Goal: Task Accomplishment & Management: Complete application form

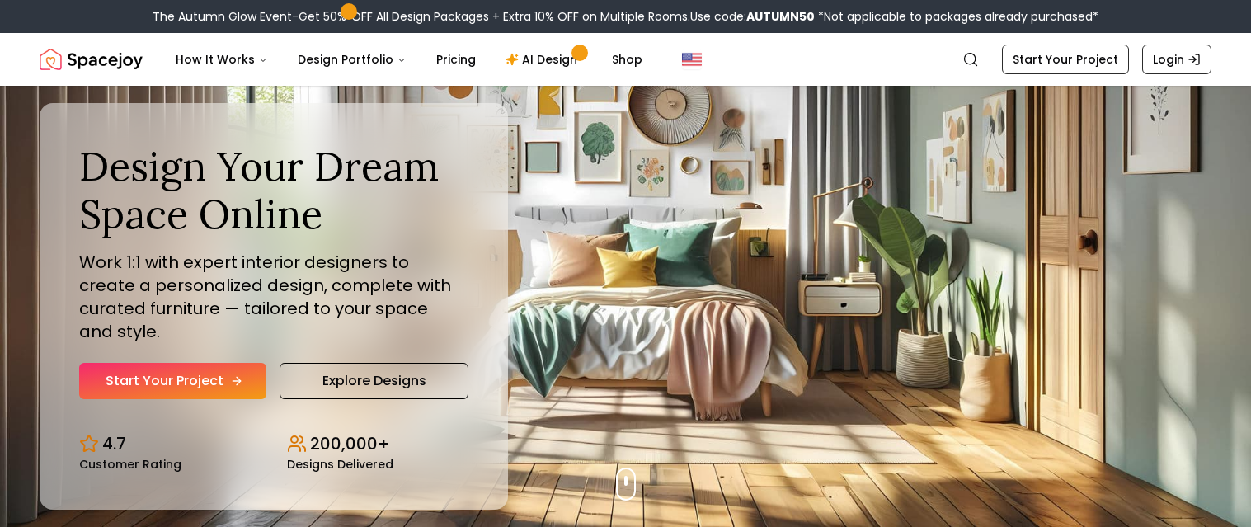
click at [184, 367] on link "Start Your Project" at bounding box center [172, 381] width 187 height 36
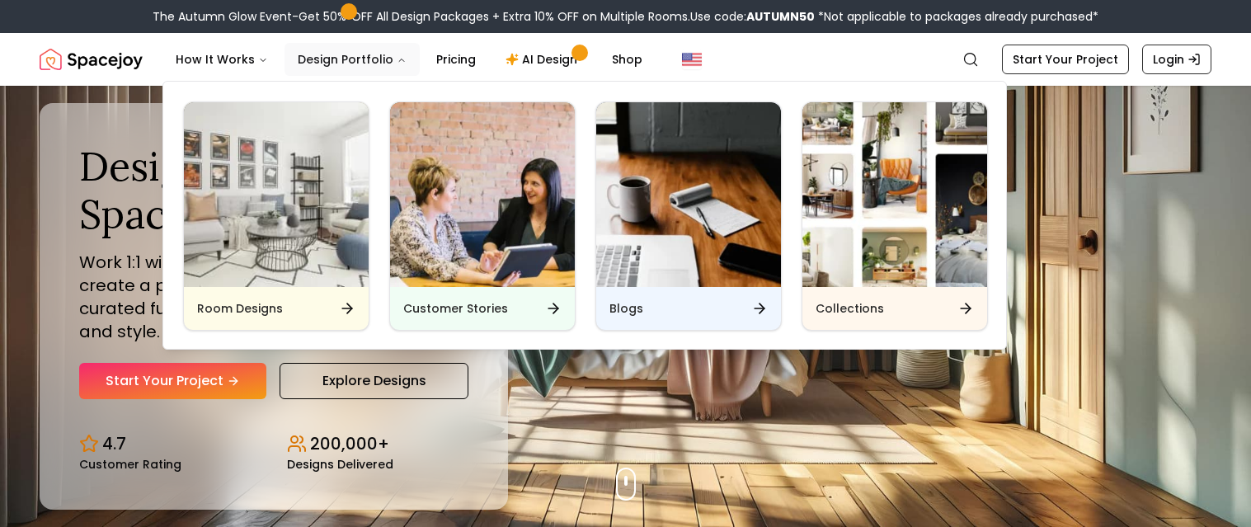
click at [302, 50] on button "Design Portfolio" at bounding box center [351, 59] width 135 height 33
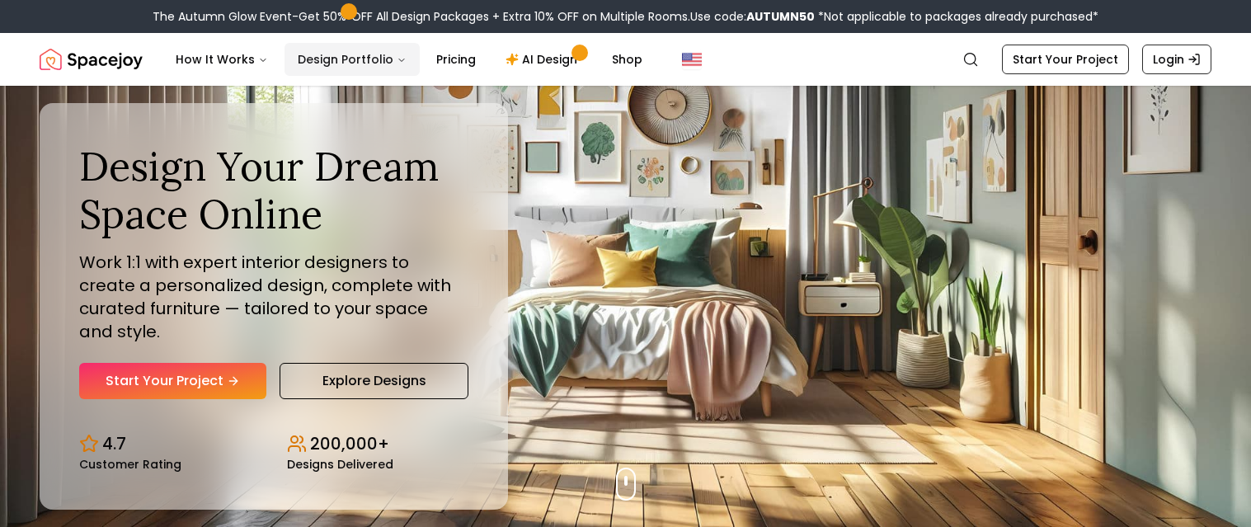
click at [302, 51] on button "Design Portfolio" at bounding box center [351, 59] width 135 height 33
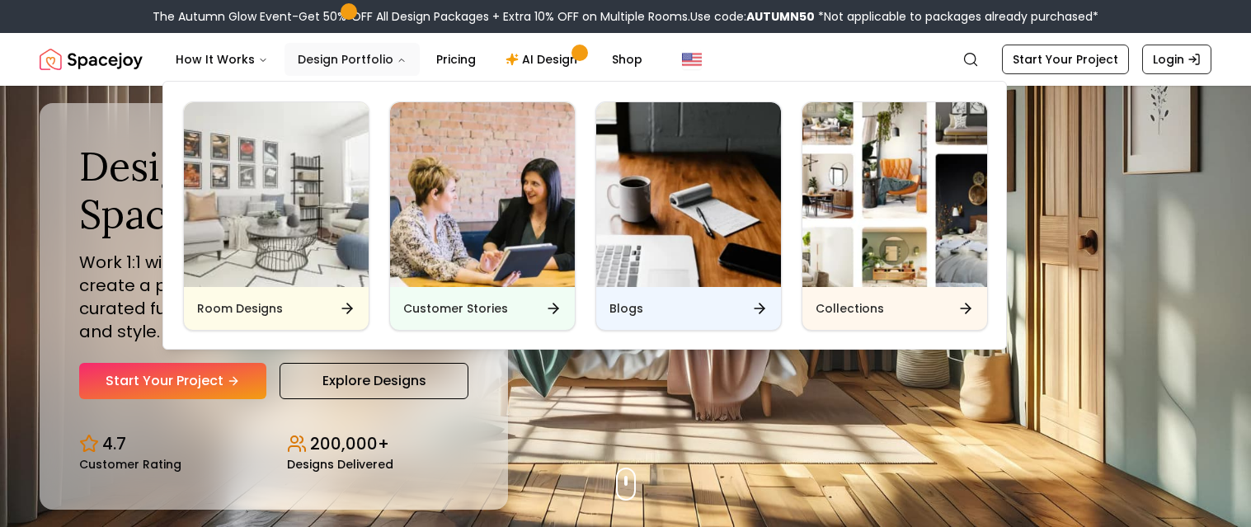
click at [330, 62] on button "Design Portfolio" at bounding box center [351, 59] width 135 height 33
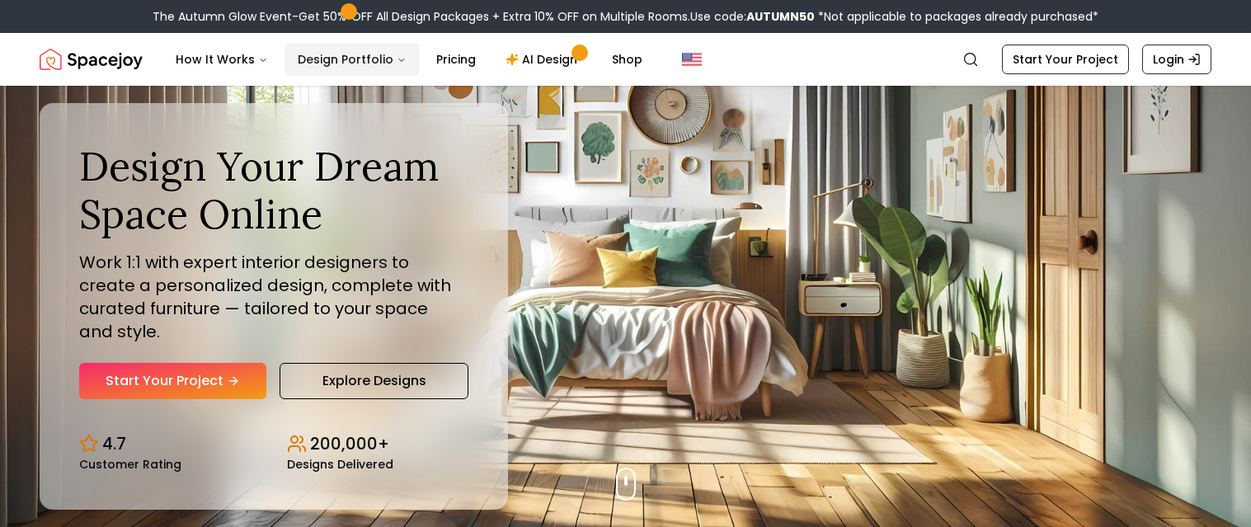
click at [330, 62] on button "Design Portfolio" at bounding box center [351, 59] width 135 height 33
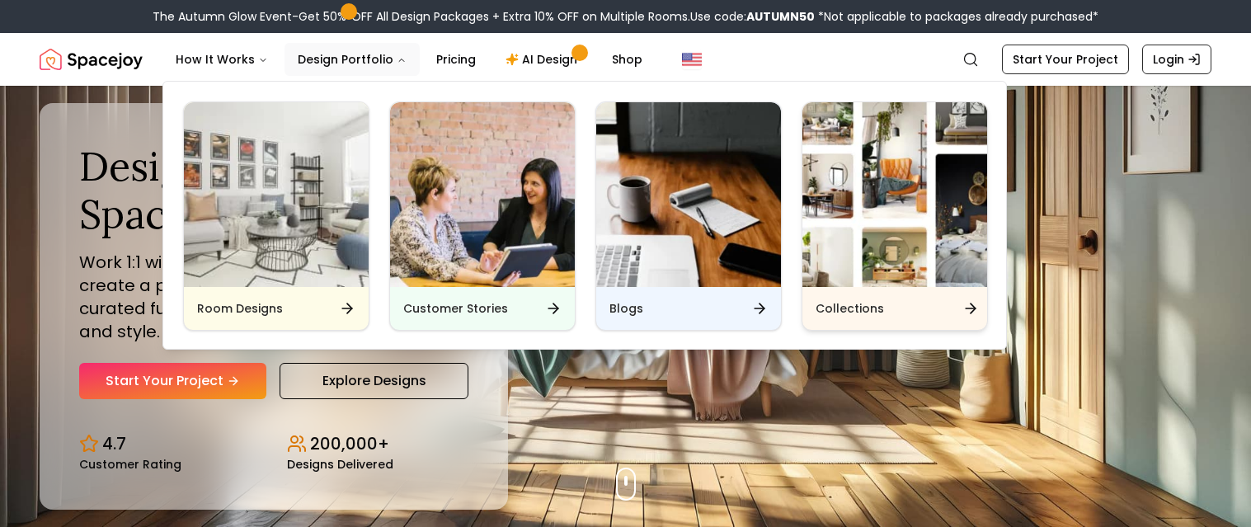
click at [867, 215] on img "Main" at bounding box center [894, 194] width 185 height 185
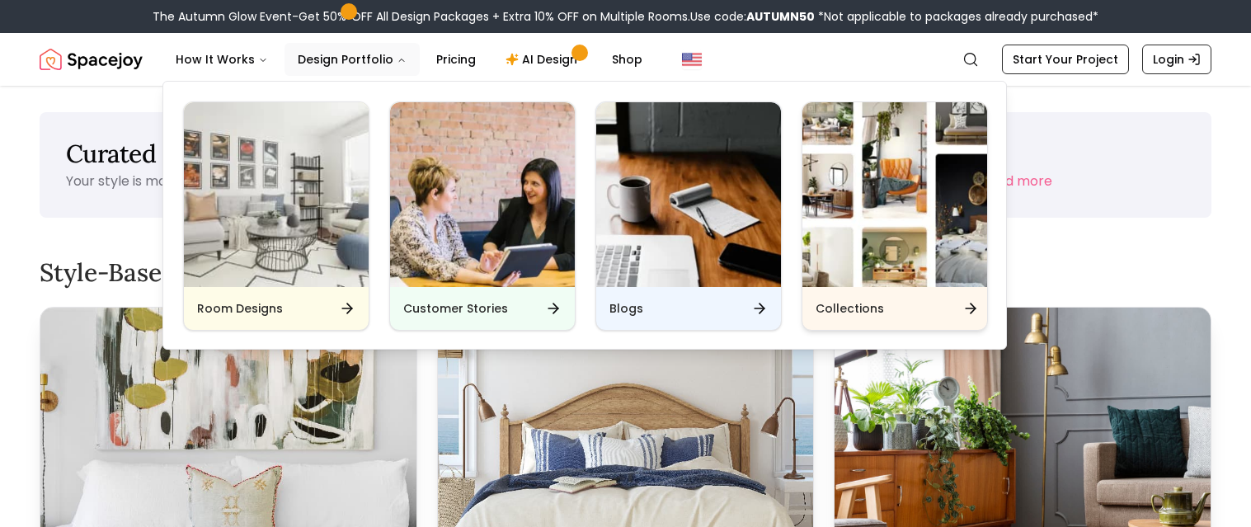
click at [869, 225] on img "Main" at bounding box center [894, 194] width 185 height 185
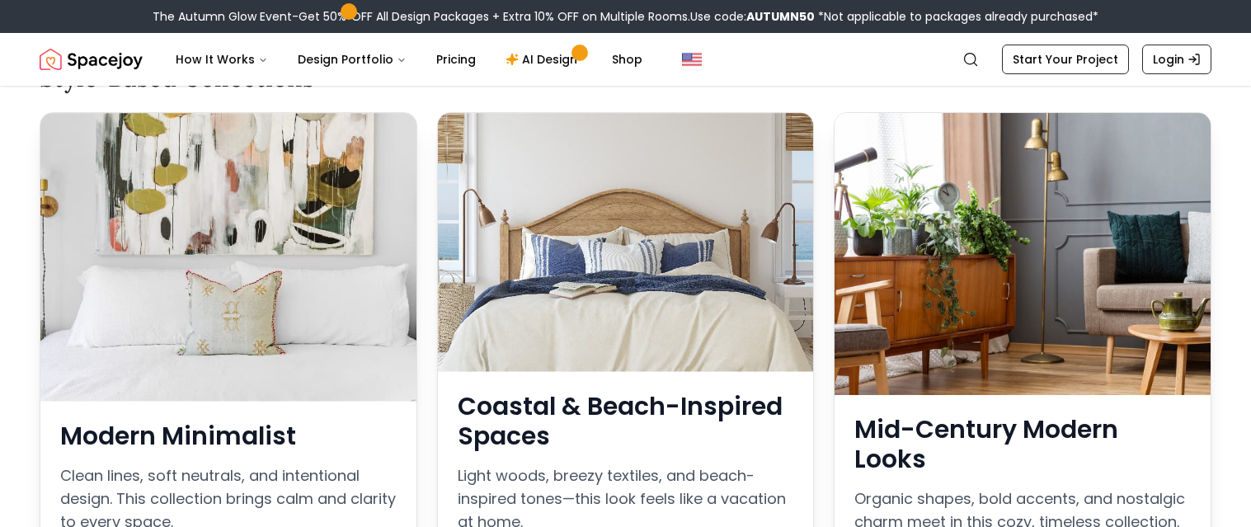
scroll to position [200, 0]
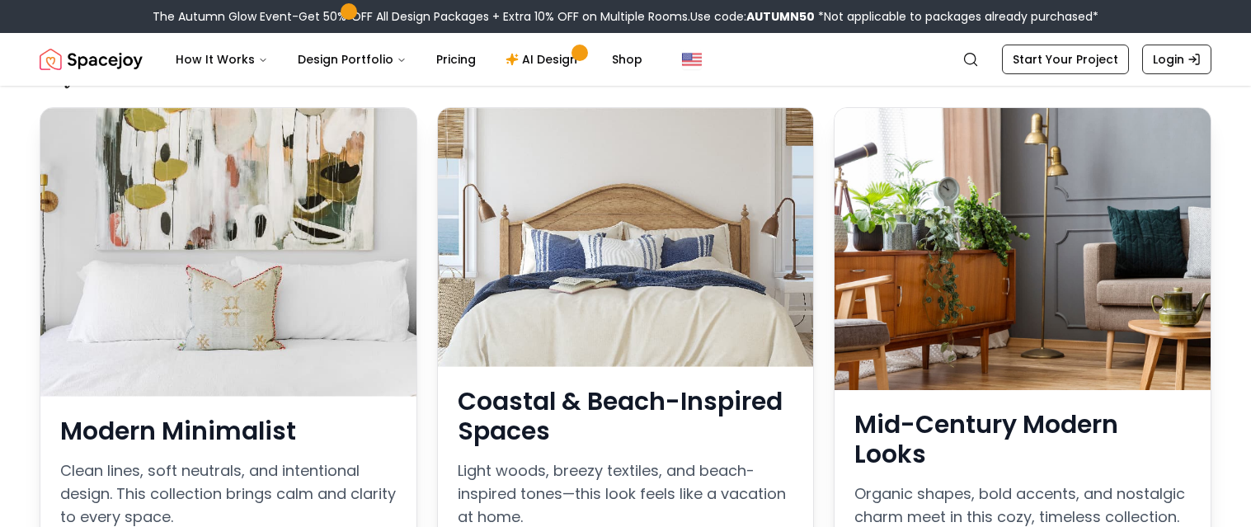
click at [729, 294] on div at bounding box center [626, 237] width 376 height 259
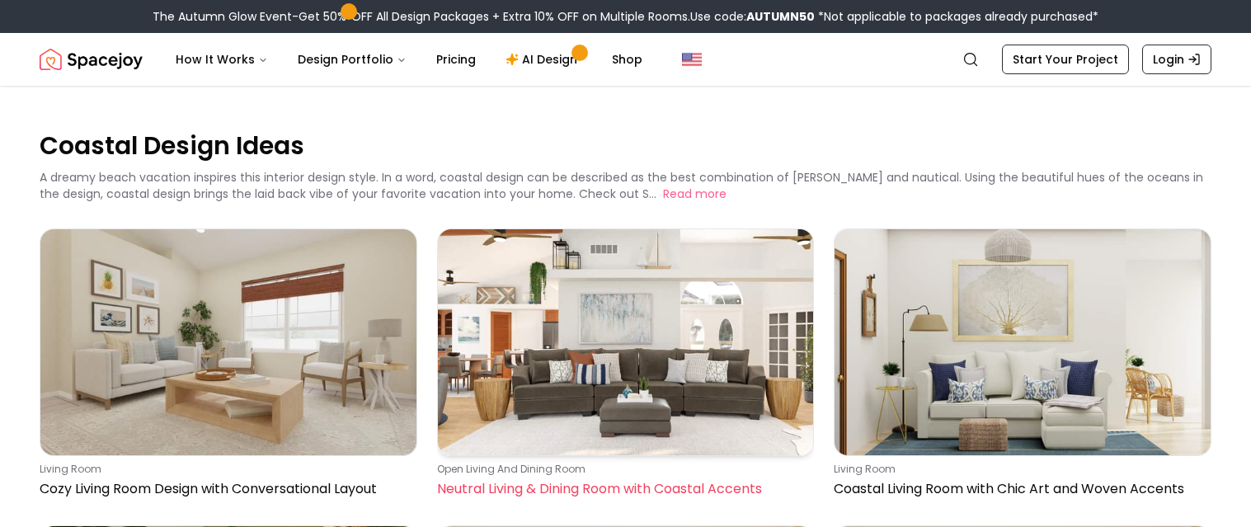
click at [588, 369] on img at bounding box center [626, 341] width 376 height 225
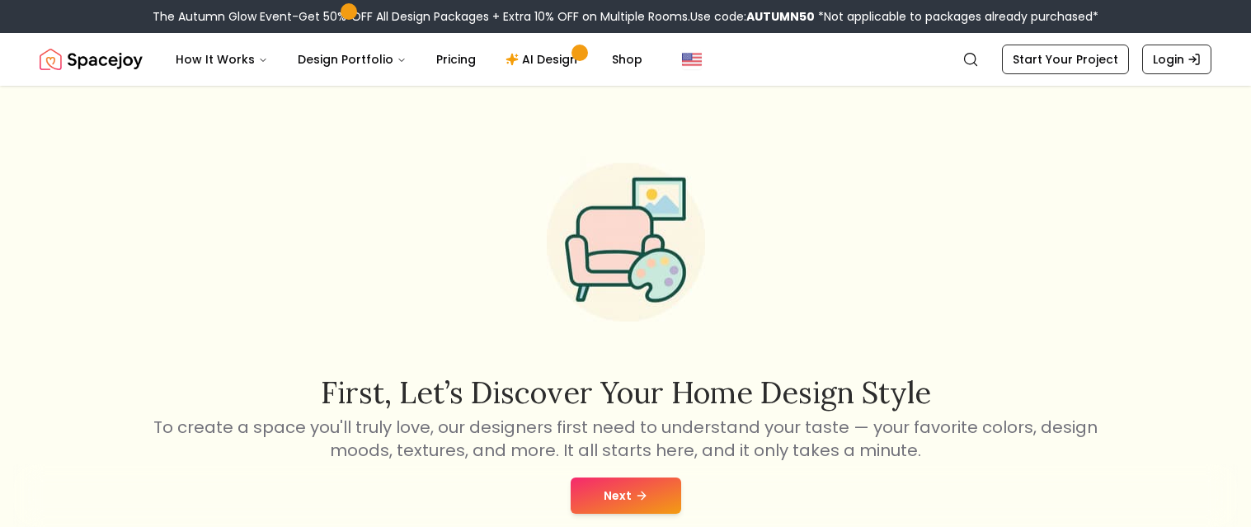
click at [628, 498] on button "Next" at bounding box center [626, 495] width 110 height 36
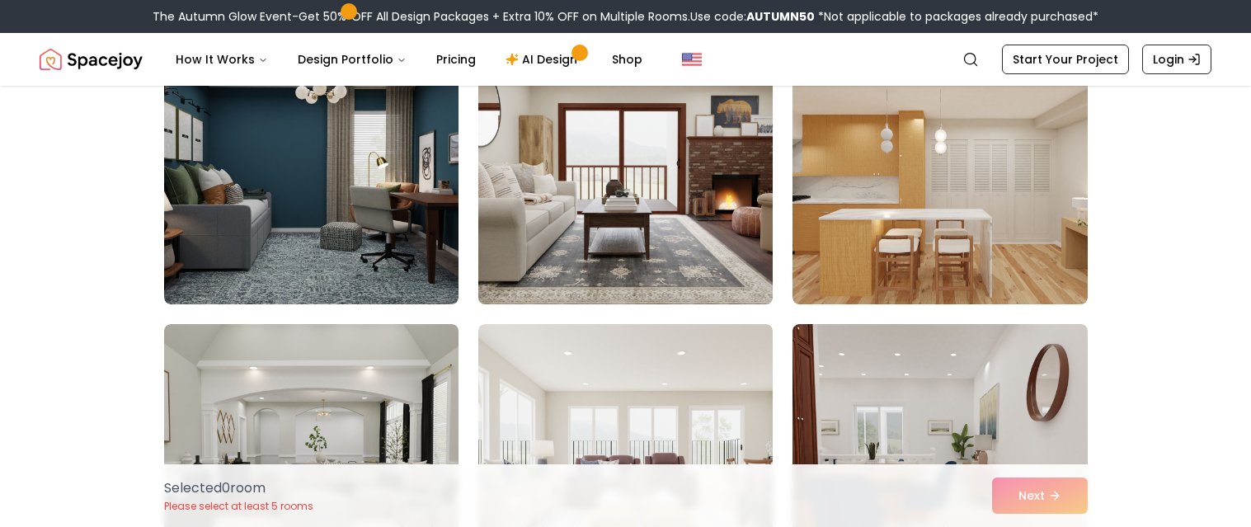
scroll to position [185, 0]
click at [642, 213] on img at bounding box center [625, 171] width 309 height 277
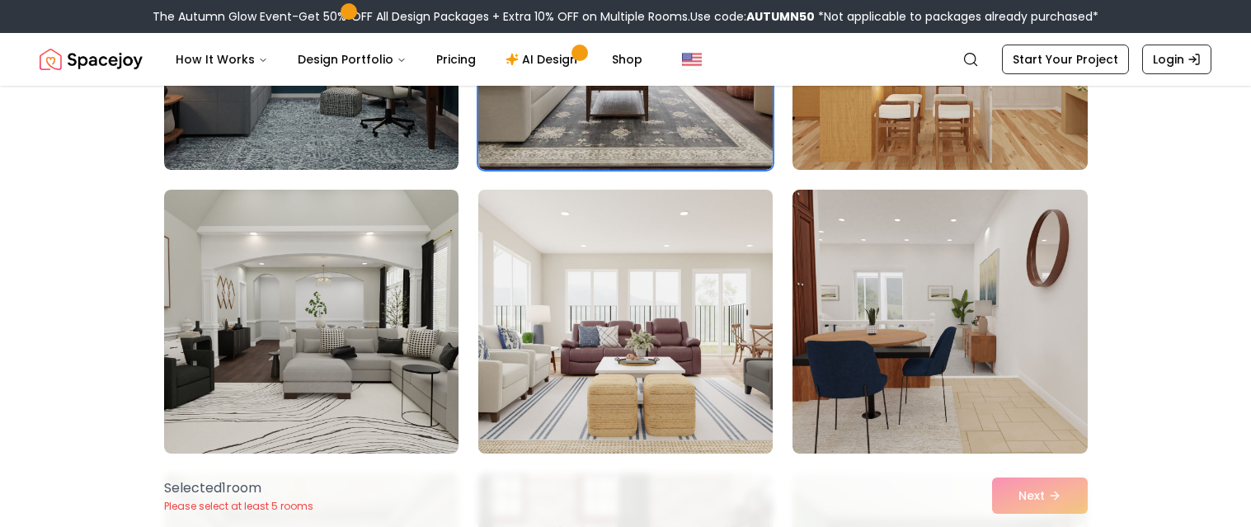
scroll to position [398, 0]
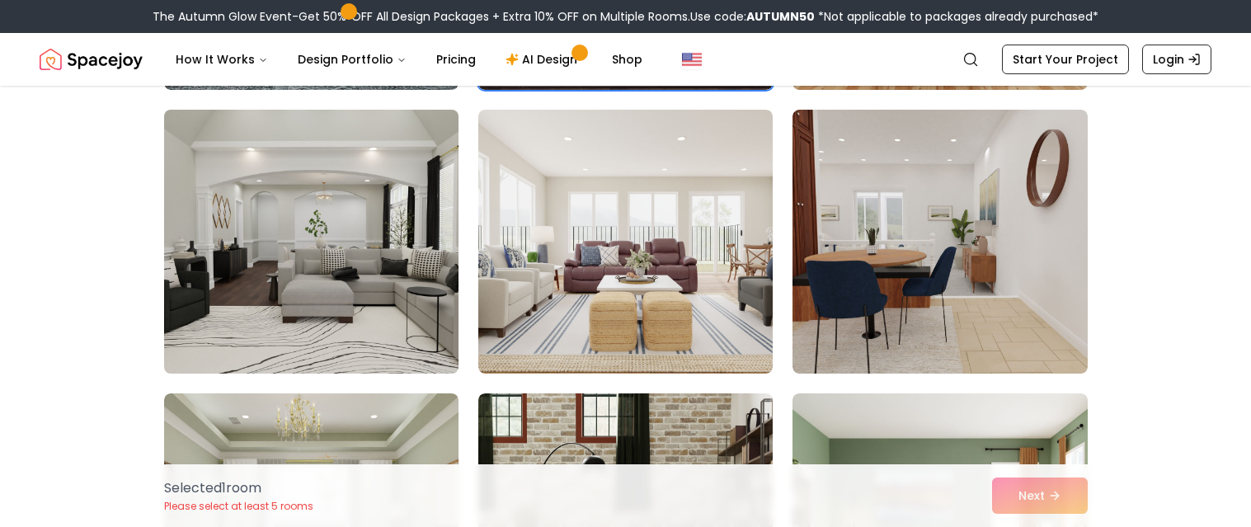
click at [313, 337] on img at bounding box center [311, 241] width 309 height 277
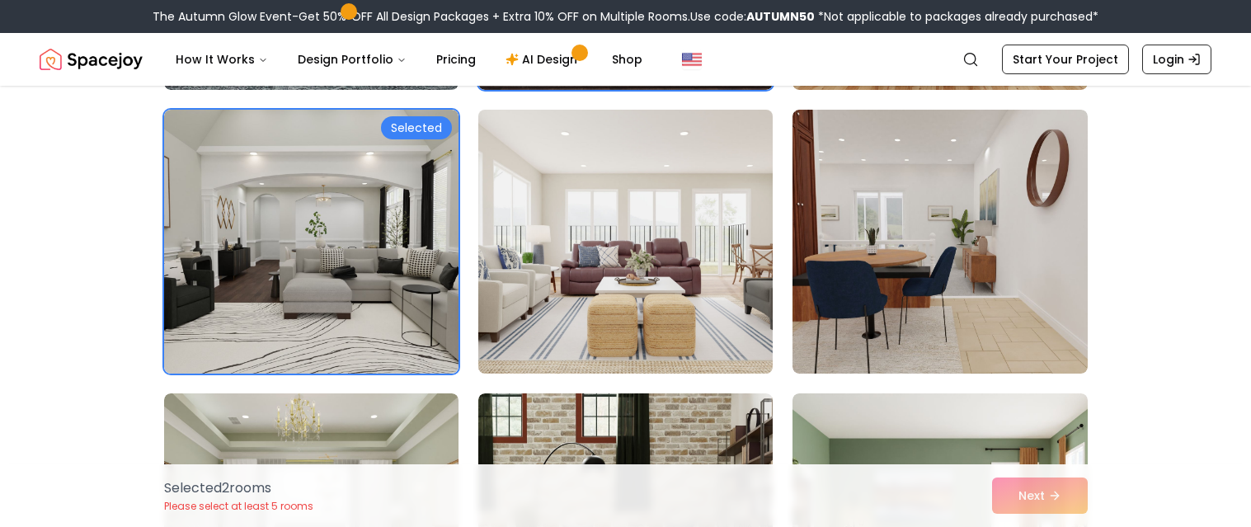
click at [660, 252] on img at bounding box center [625, 241] width 309 height 277
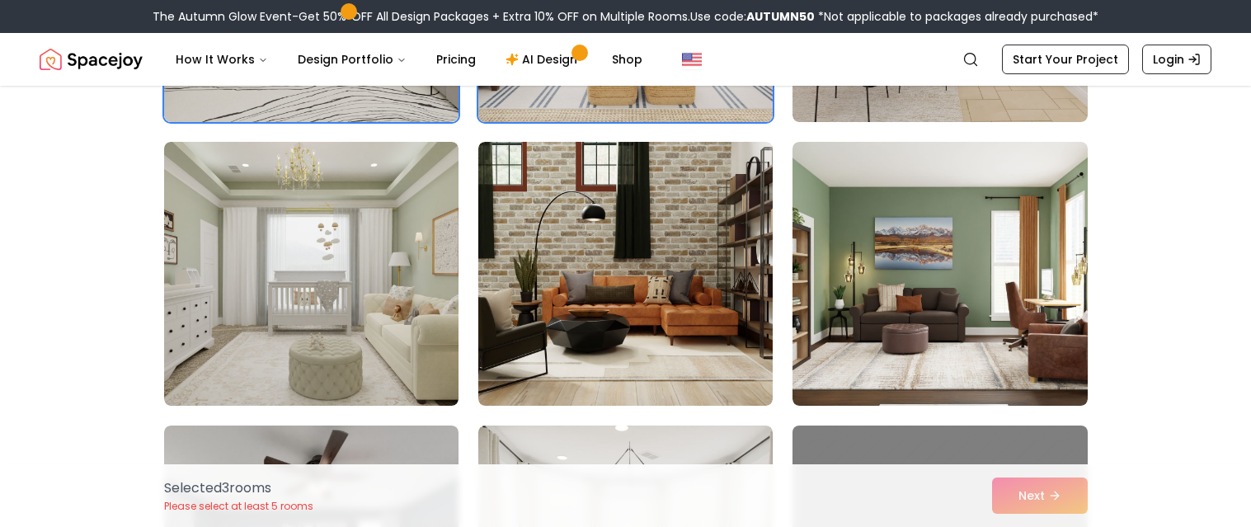
scroll to position [651, 0]
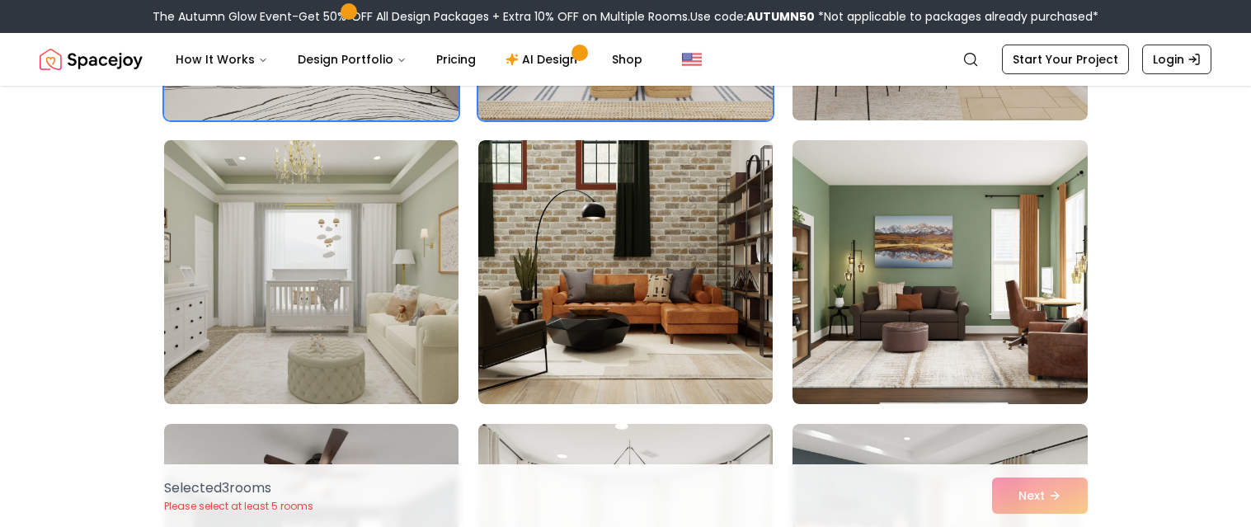
click at [353, 332] on img at bounding box center [311, 272] width 309 height 277
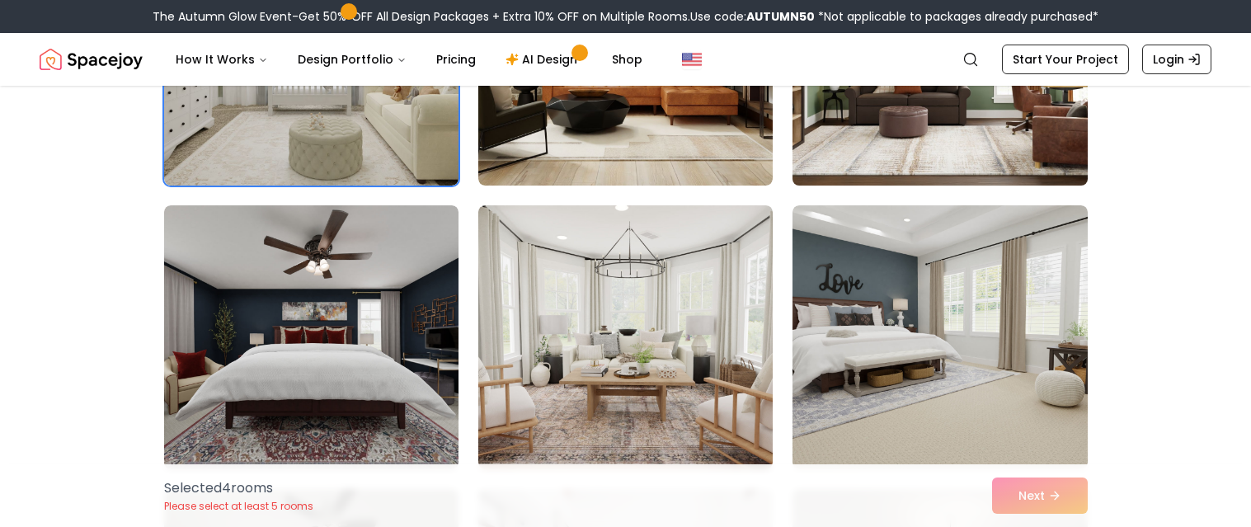
scroll to position [873, 0]
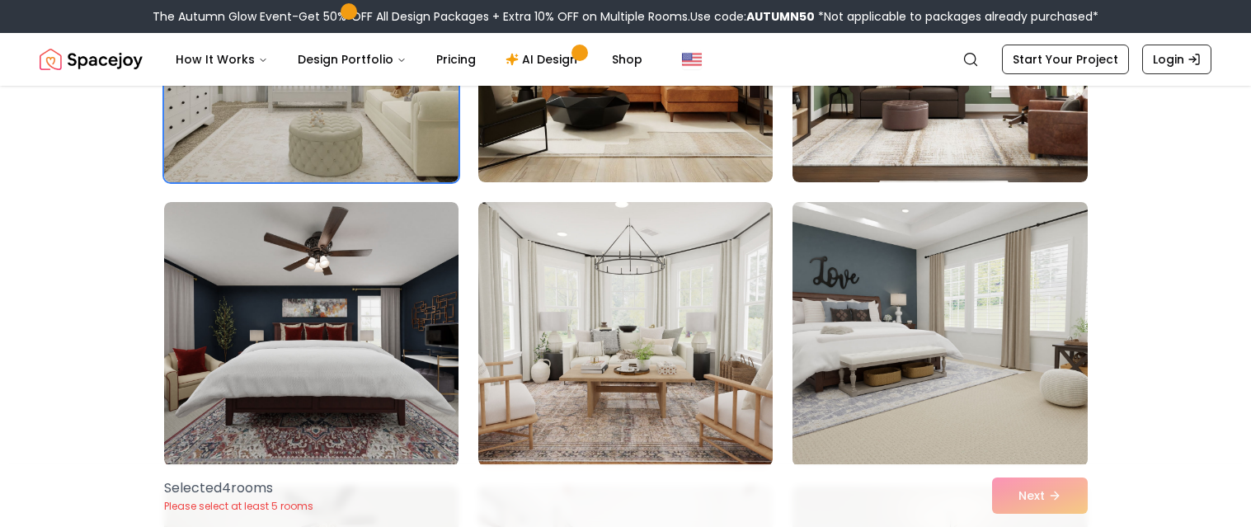
click at [853, 325] on img at bounding box center [939, 333] width 309 height 277
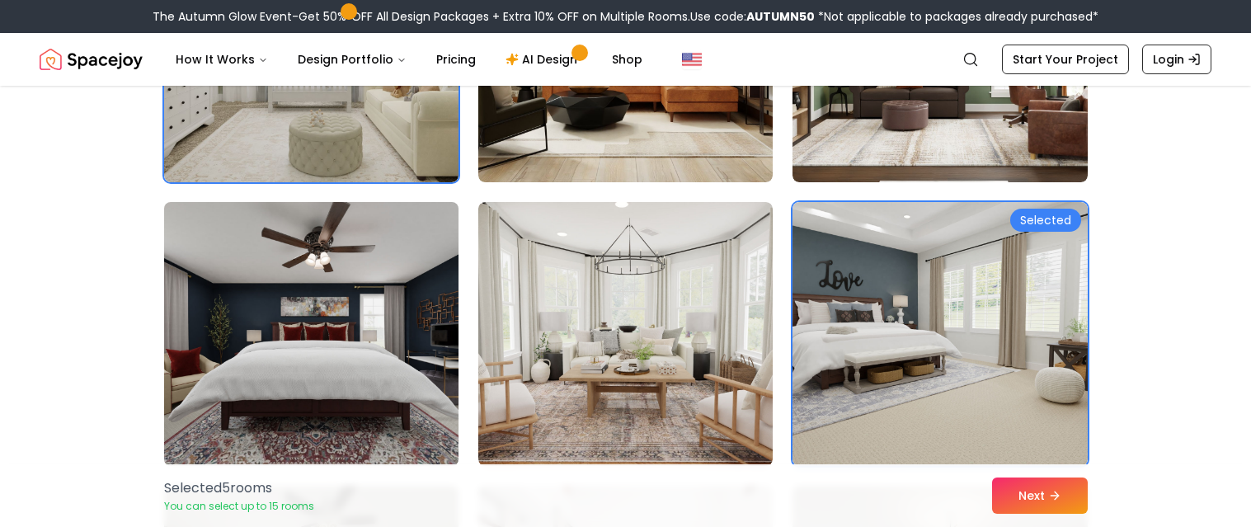
click at [258, 367] on img at bounding box center [311, 333] width 309 height 277
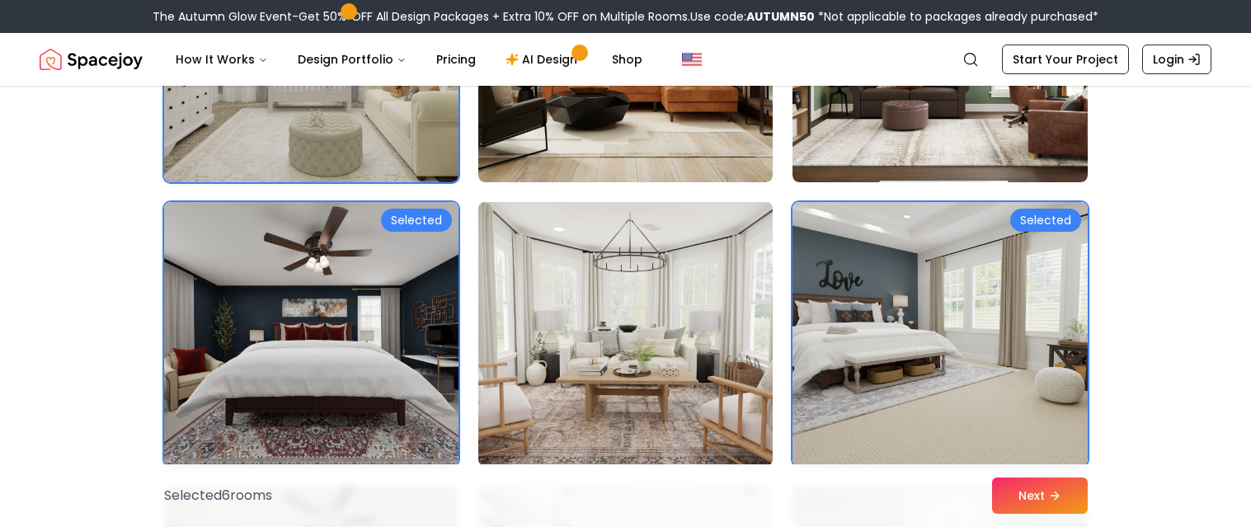
click at [580, 315] on img at bounding box center [625, 333] width 309 height 277
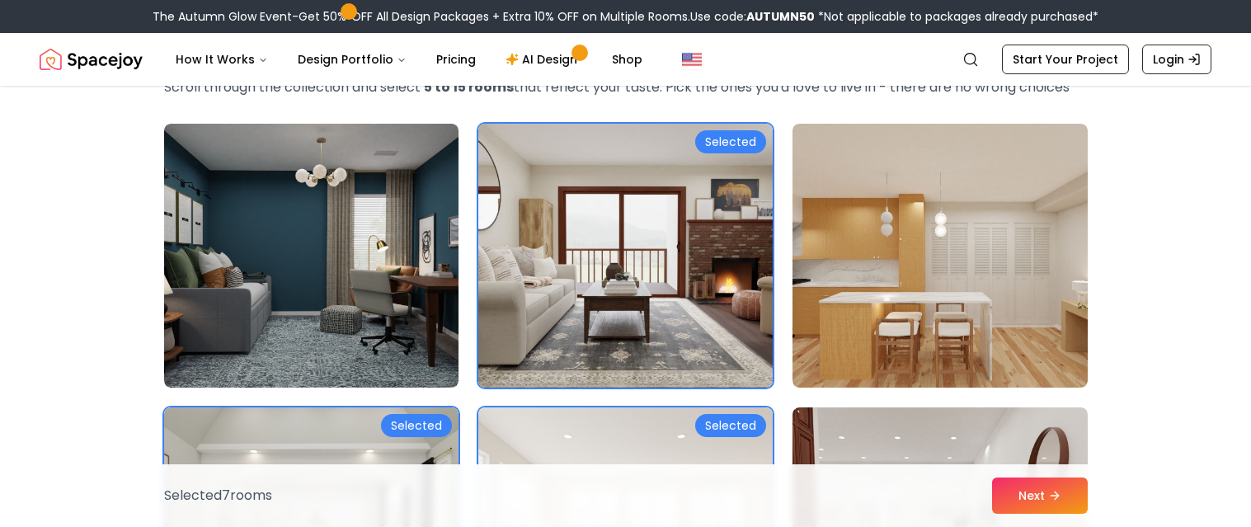
scroll to position [0, 0]
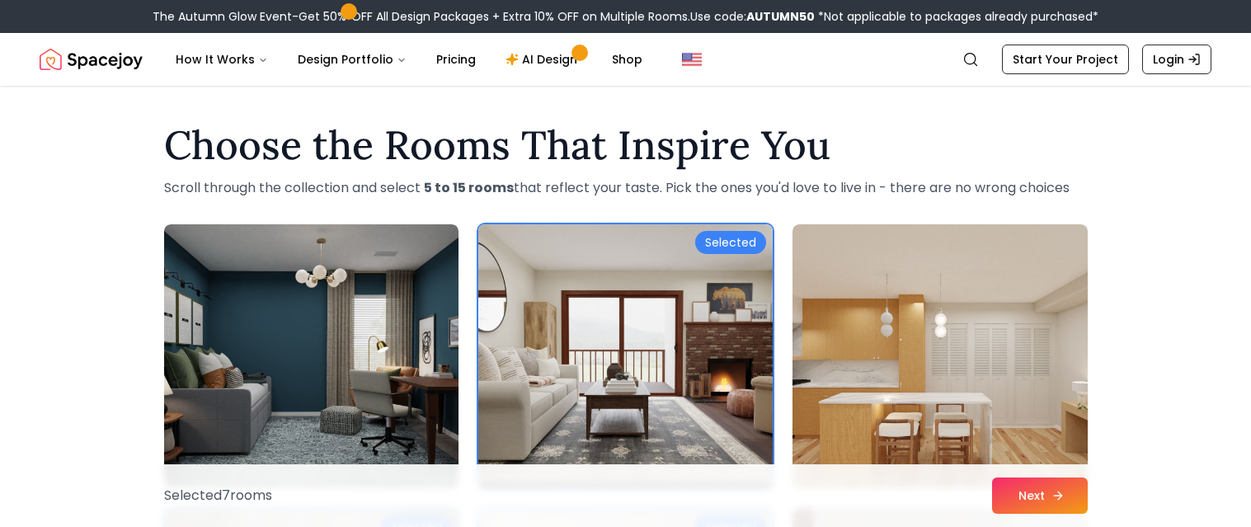
click at [1035, 491] on button "Next" at bounding box center [1040, 495] width 96 height 36
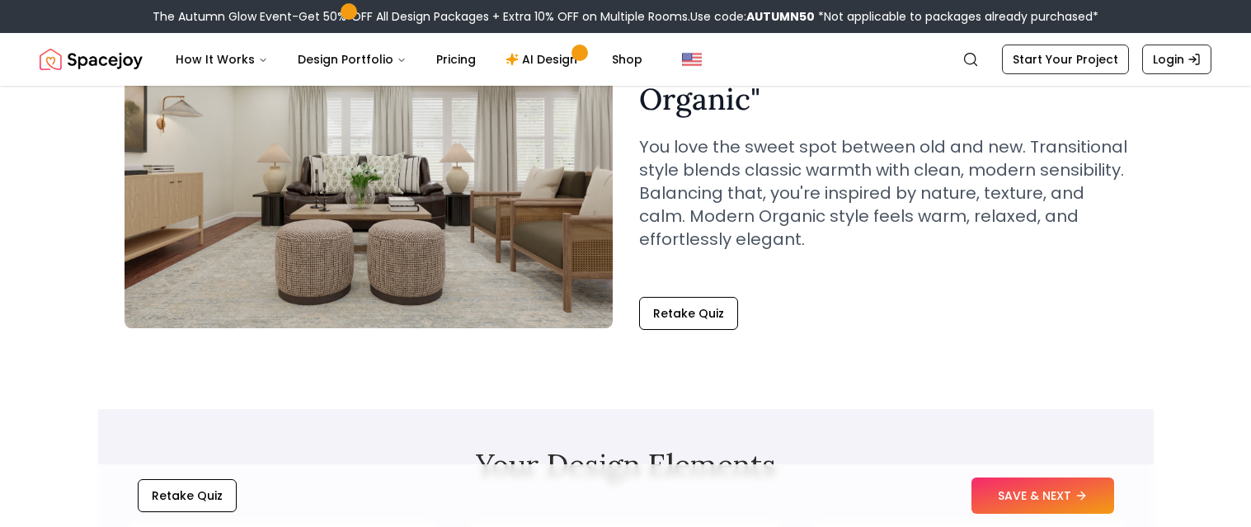
scroll to position [167, 0]
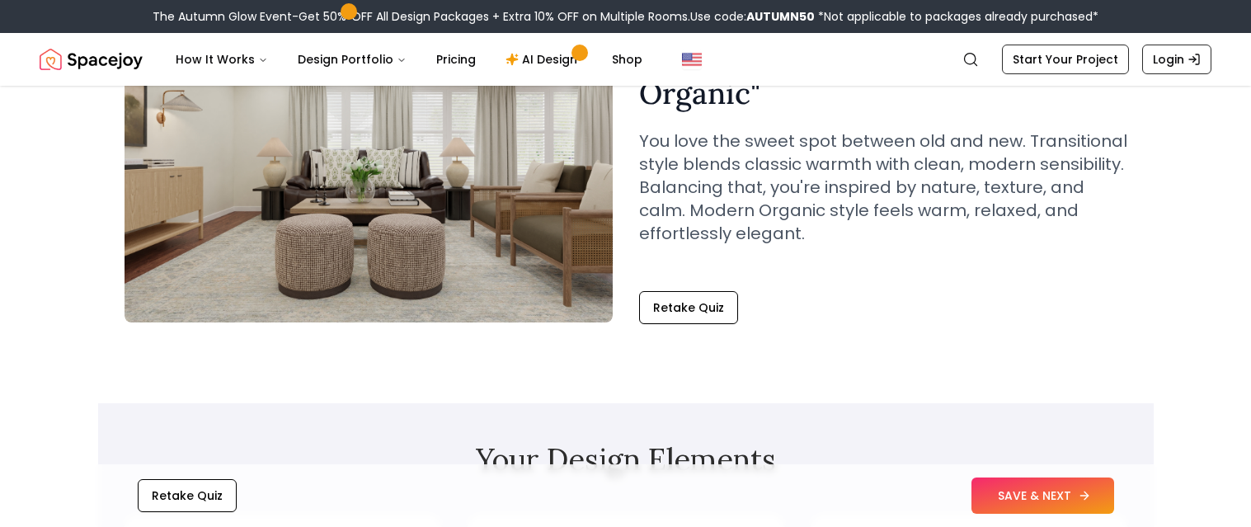
click at [1013, 500] on button "SAVE & NEXT" at bounding box center [1042, 495] width 143 height 36
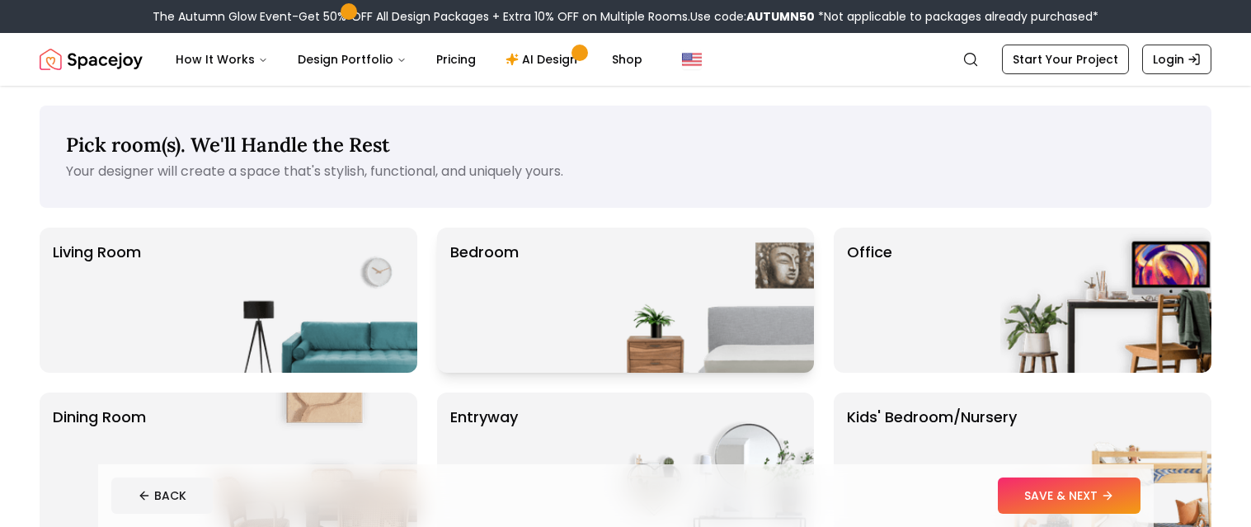
click at [644, 274] on img at bounding box center [708, 300] width 211 height 145
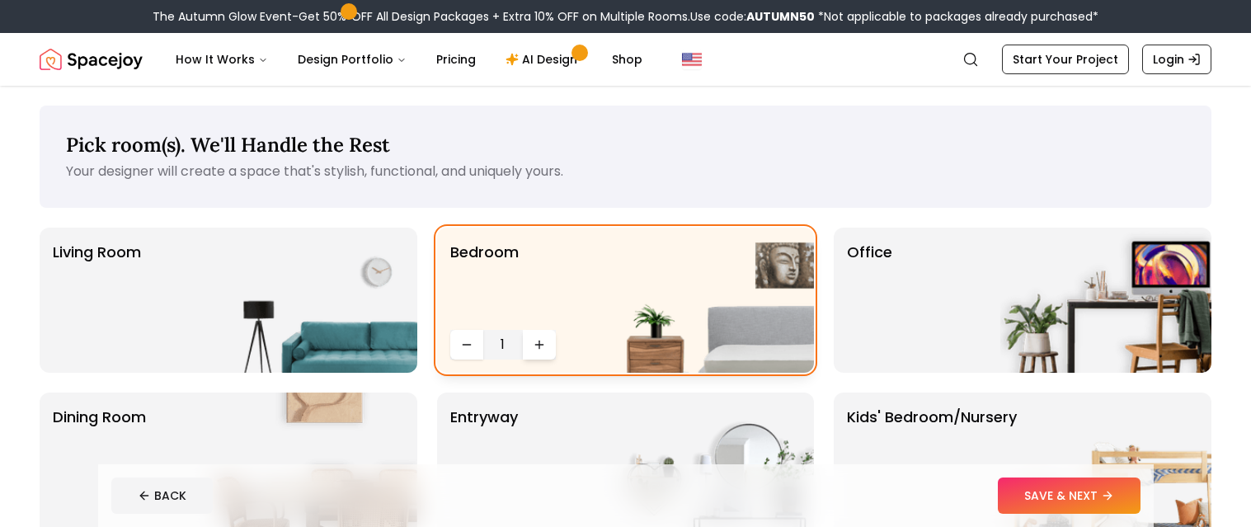
click at [528, 341] on button "Increase quantity" at bounding box center [539, 345] width 33 height 30
click at [531, 340] on button "Increase quantity" at bounding box center [539, 345] width 33 height 30
click at [928, 300] on div "Office" at bounding box center [1023, 300] width 378 height 145
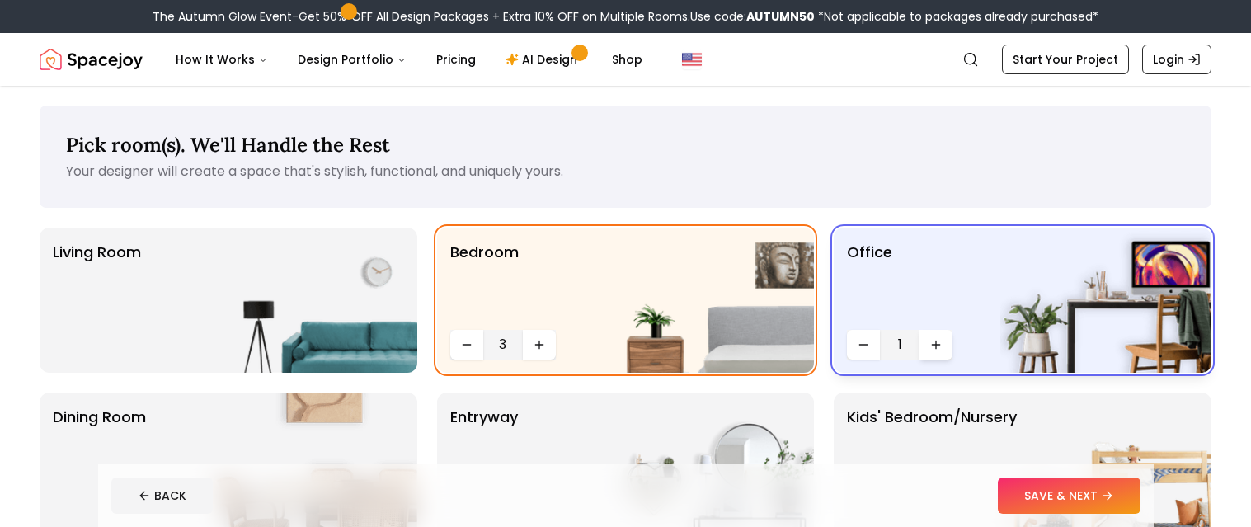
click at [940, 344] on icon "Increase quantity" at bounding box center [935, 344] width 13 height 13
click at [87, 289] on p "Living Room" at bounding box center [97, 300] width 88 height 119
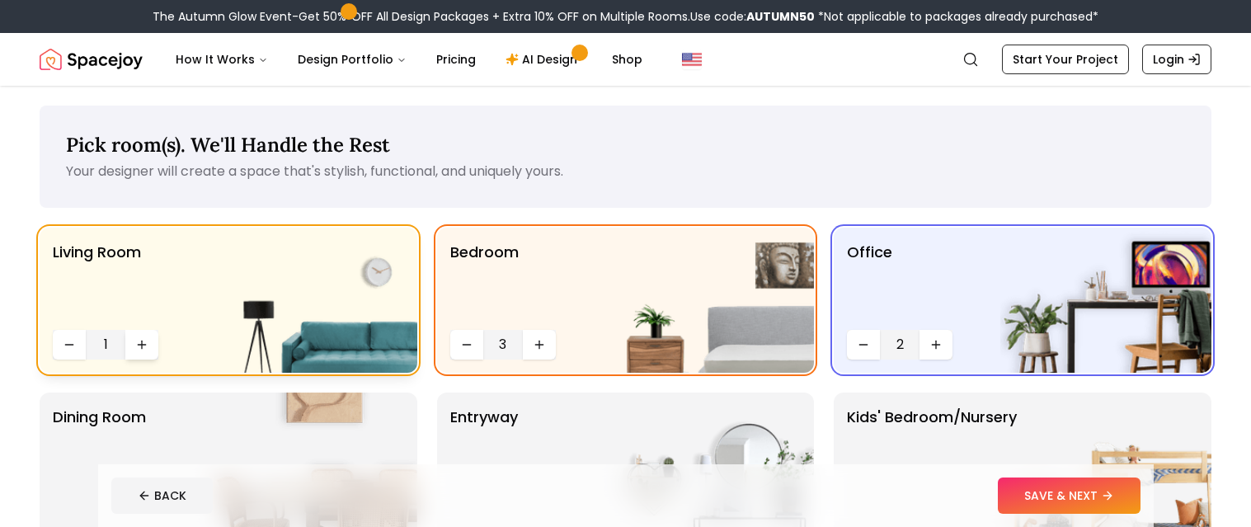
click at [138, 336] on button "Increase quantity" at bounding box center [141, 345] width 33 height 30
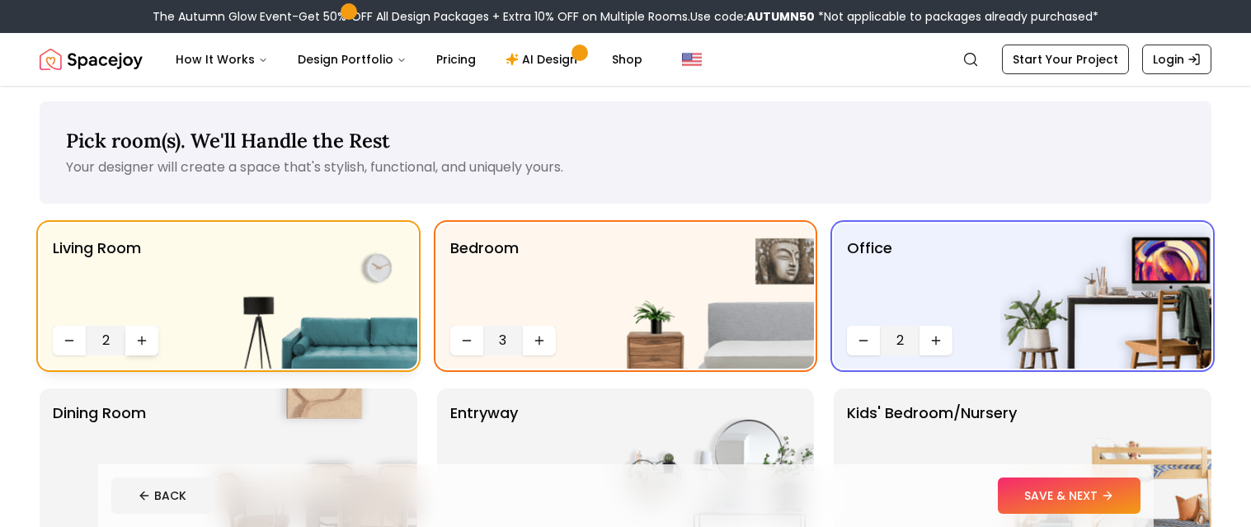
scroll to position [5, 0]
click at [63, 339] on icon "Decrease quantity" at bounding box center [69, 339] width 13 height 13
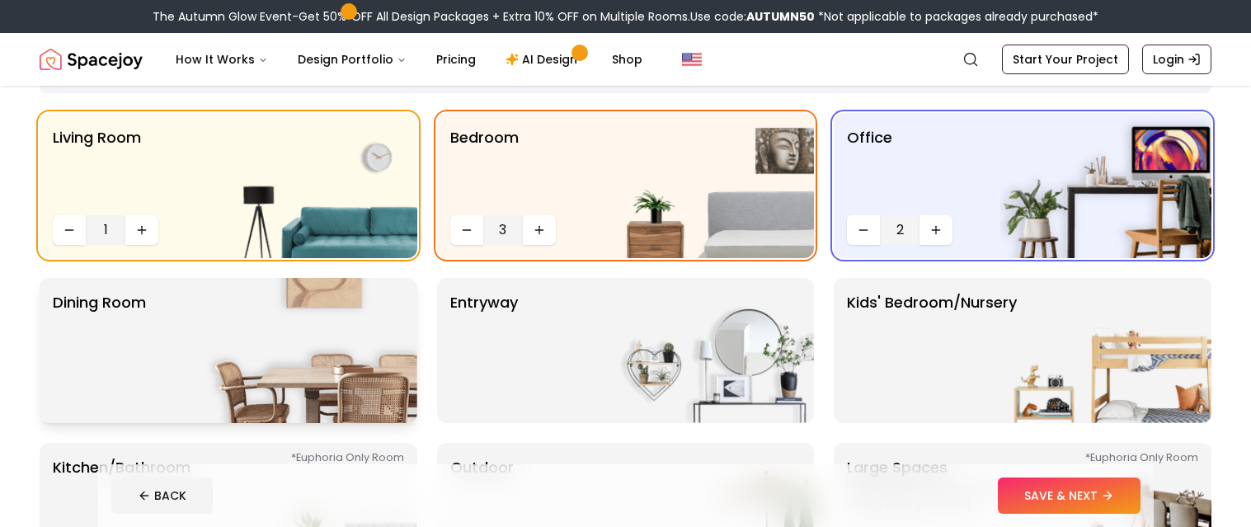
scroll to position [118, 0]
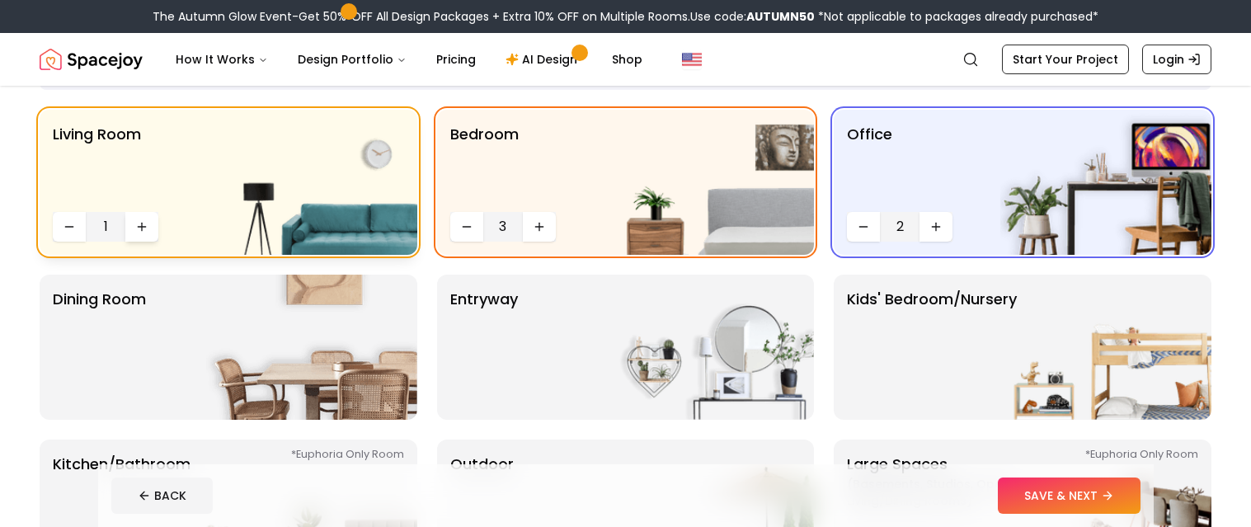
click at [131, 227] on button "Increase quantity" at bounding box center [141, 227] width 33 height 30
click at [235, 379] on img at bounding box center [311, 347] width 211 height 145
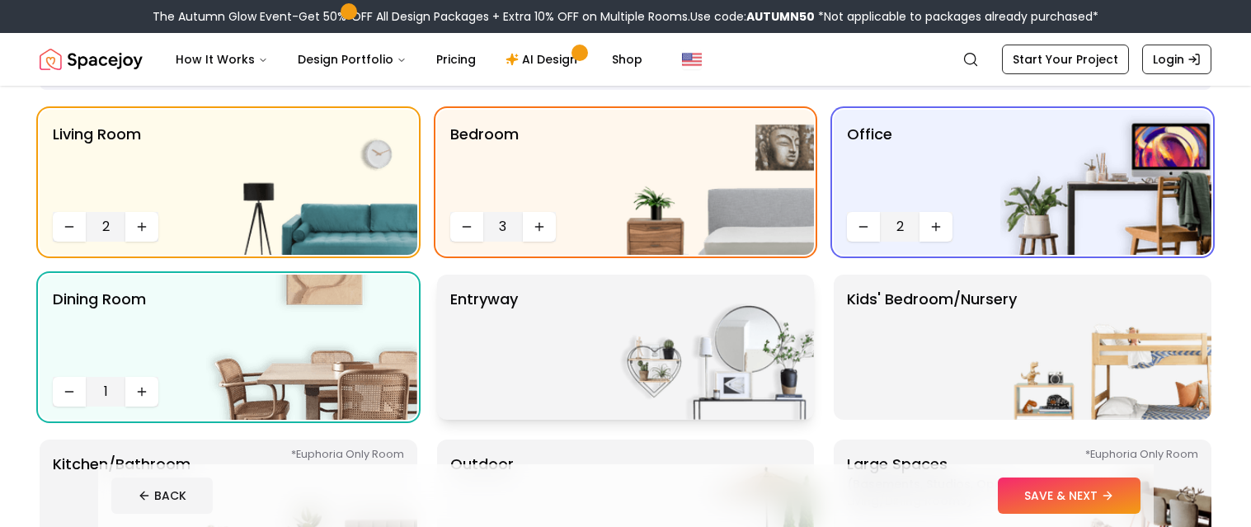
click at [721, 310] on img at bounding box center [708, 347] width 211 height 145
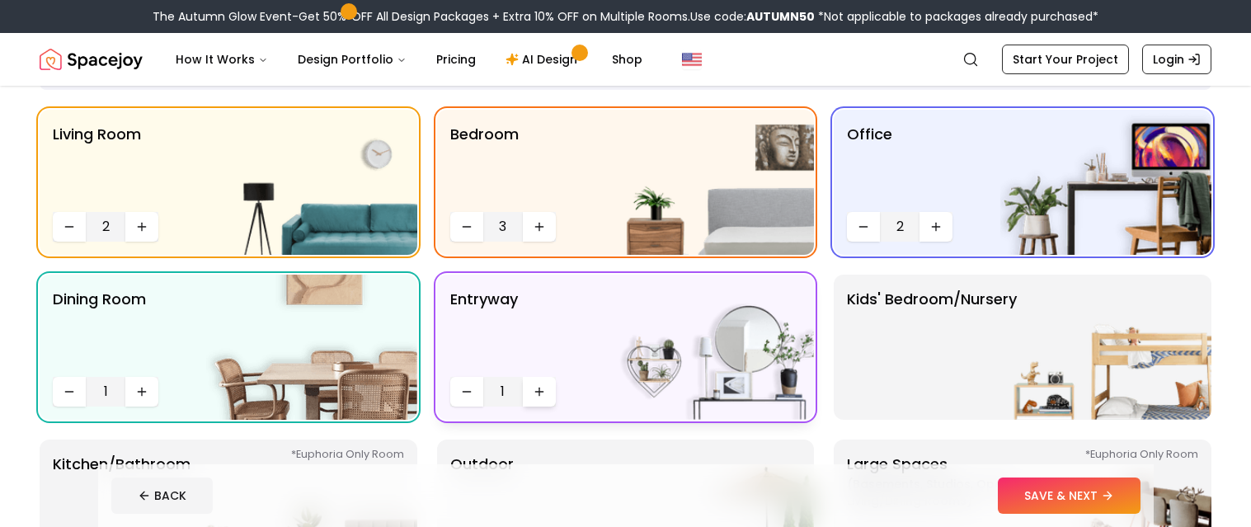
click at [533, 388] on icon "Increase quantity" at bounding box center [539, 391] width 13 height 13
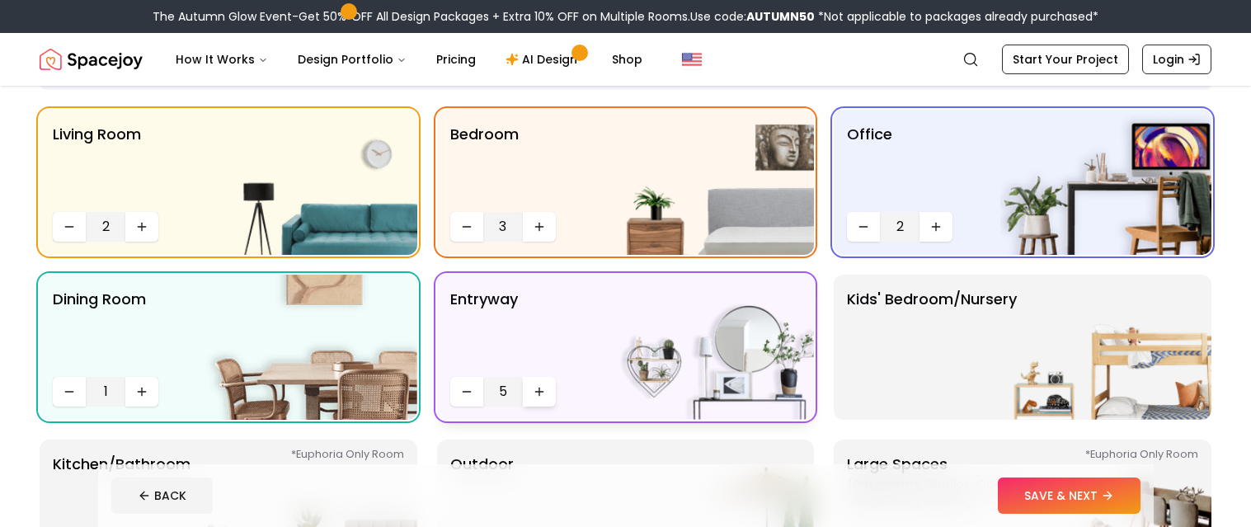
click at [533, 388] on icon "Increase quantity" at bounding box center [539, 391] width 13 height 13
click at [950, 337] on p "Kids' Bedroom/Nursery" at bounding box center [932, 347] width 170 height 119
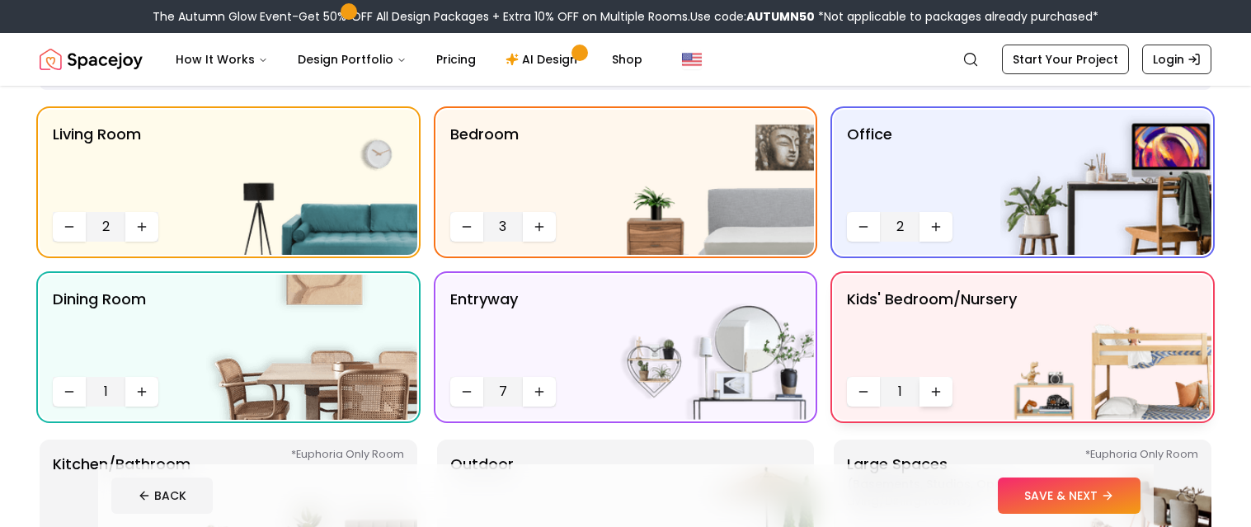
click at [933, 388] on icon "Increase quantity" at bounding box center [935, 391] width 13 height 13
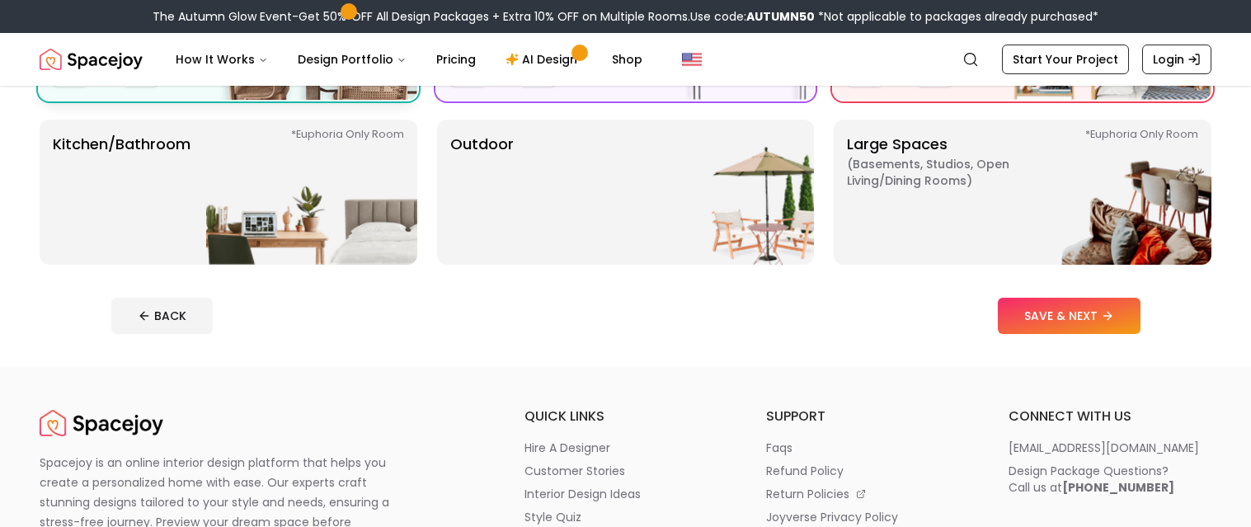
scroll to position [444, 0]
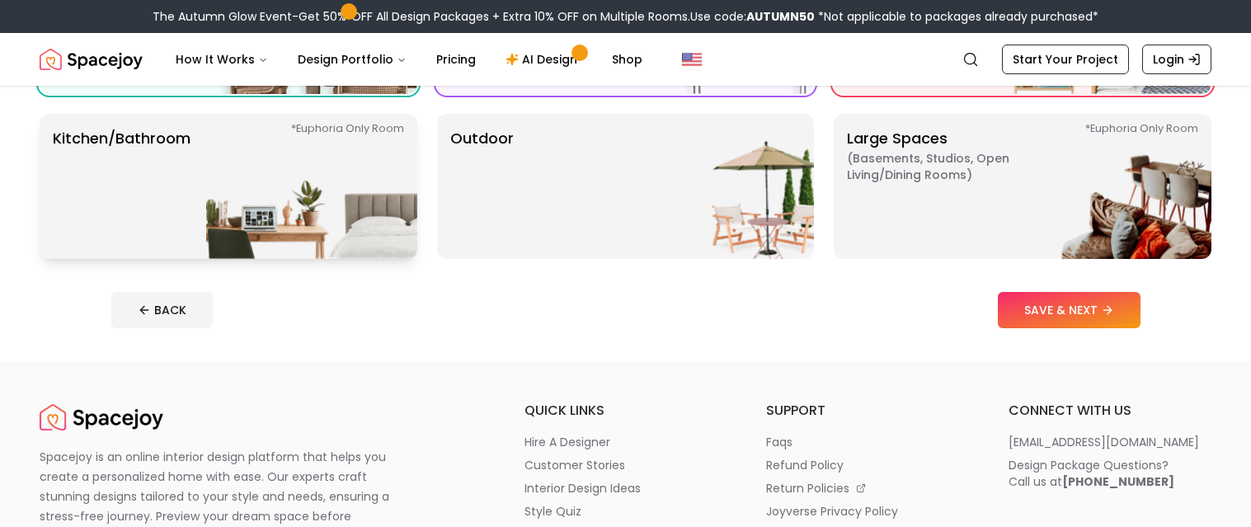
click at [268, 184] on img at bounding box center [311, 186] width 211 height 145
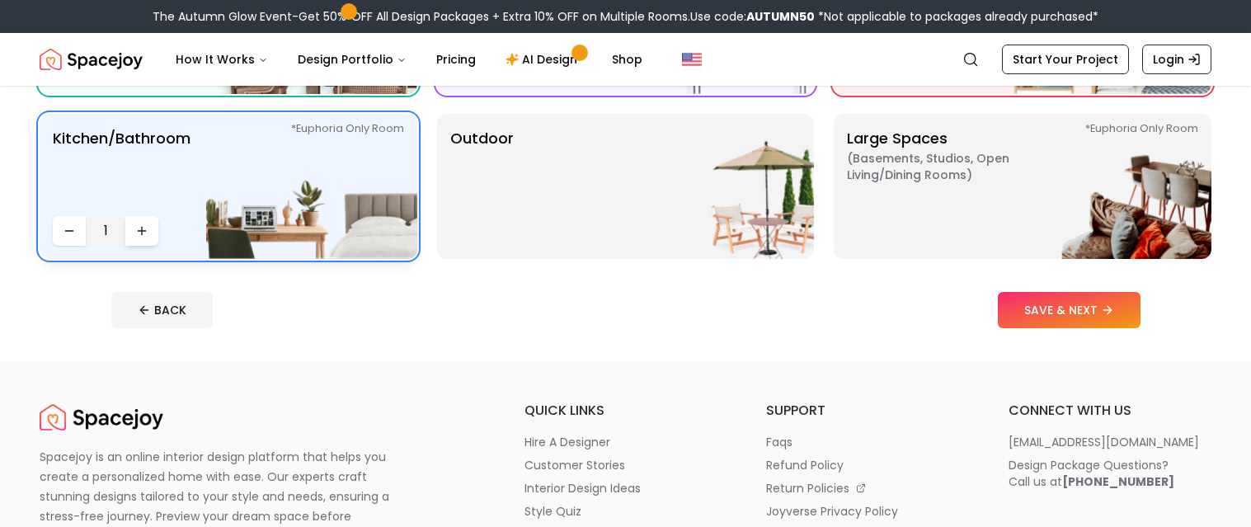
click at [150, 227] on button "Increase quantity" at bounding box center [141, 231] width 33 height 30
click at [58, 232] on button "Decrease quantity" at bounding box center [69, 231] width 33 height 30
click at [665, 181] on img at bounding box center [708, 186] width 211 height 145
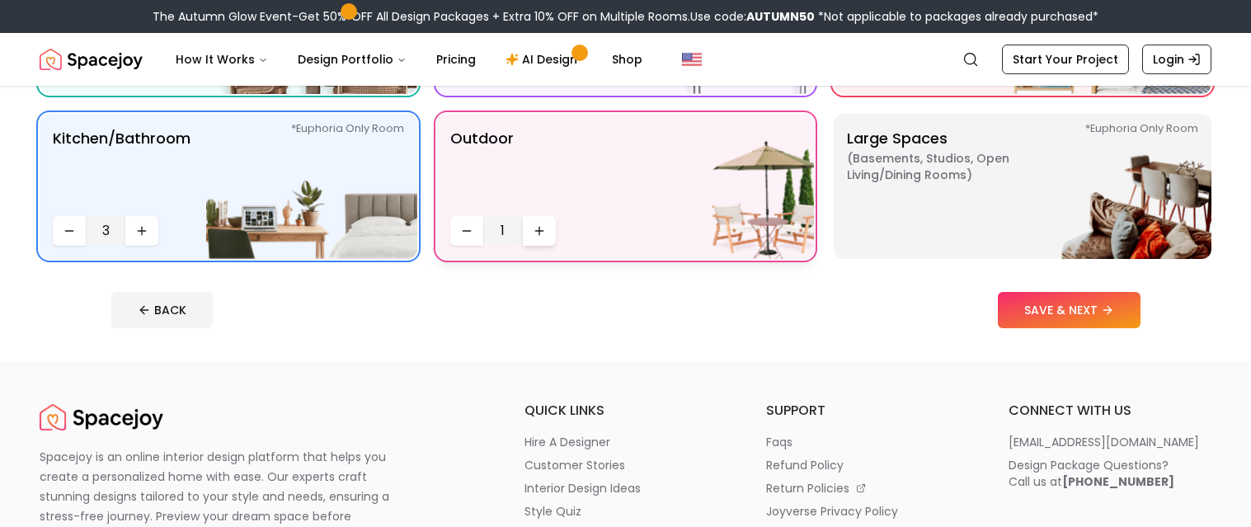
click at [542, 228] on icon "Increase quantity" at bounding box center [539, 230] width 13 height 13
click at [958, 213] on p "Large Spaces ( Basements, Studios, Open living/dining rooms ) *Euphoria Only Ro…" at bounding box center [950, 186] width 206 height 119
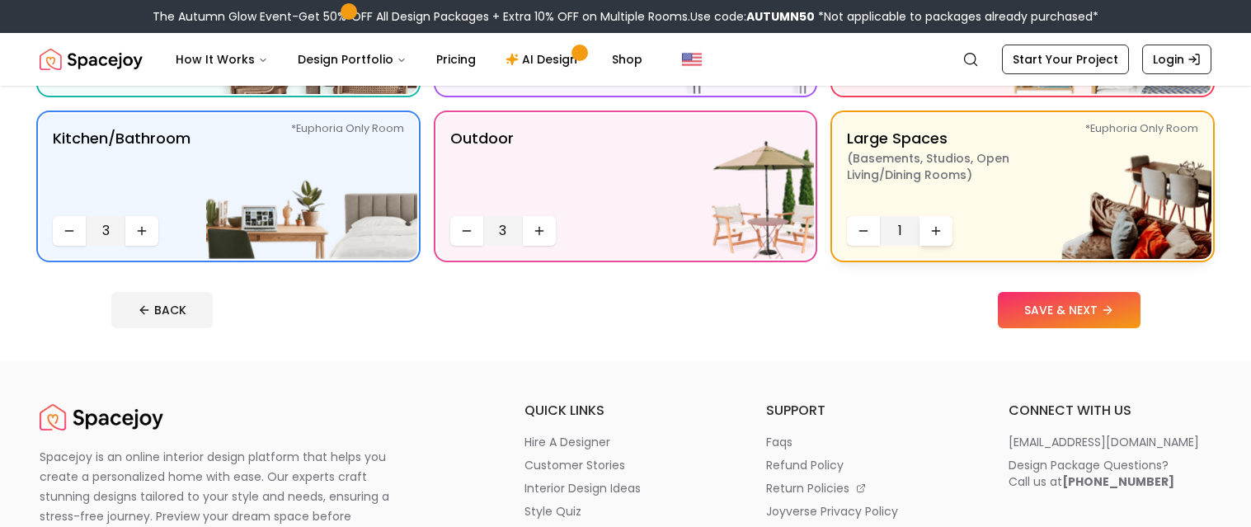
click at [943, 229] on button "Increase quantity" at bounding box center [935, 231] width 33 height 30
click at [942, 230] on button "Increase quantity" at bounding box center [935, 231] width 33 height 30
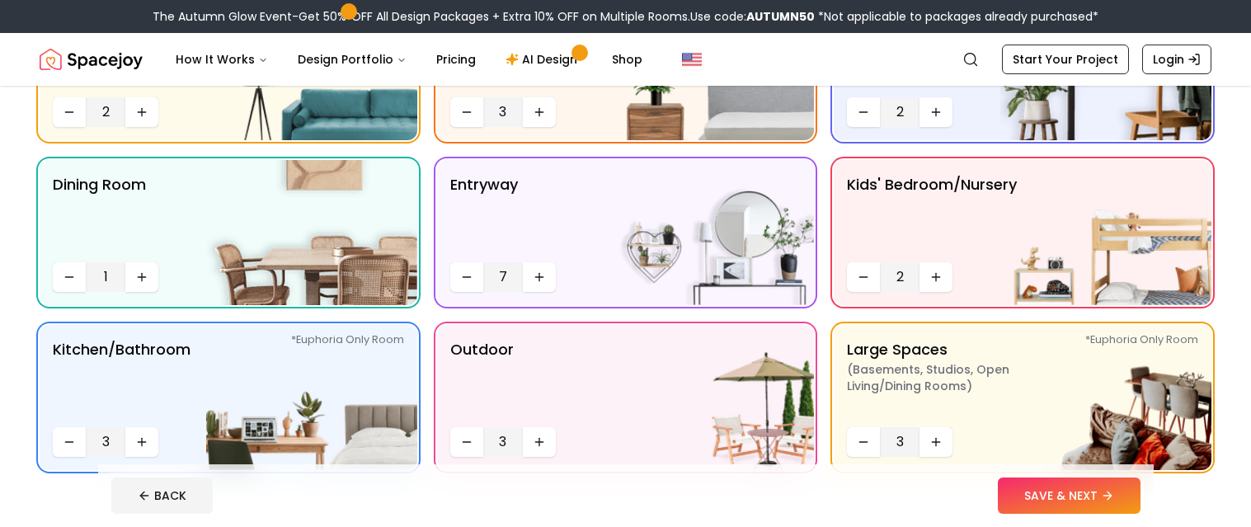
scroll to position [231, 0]
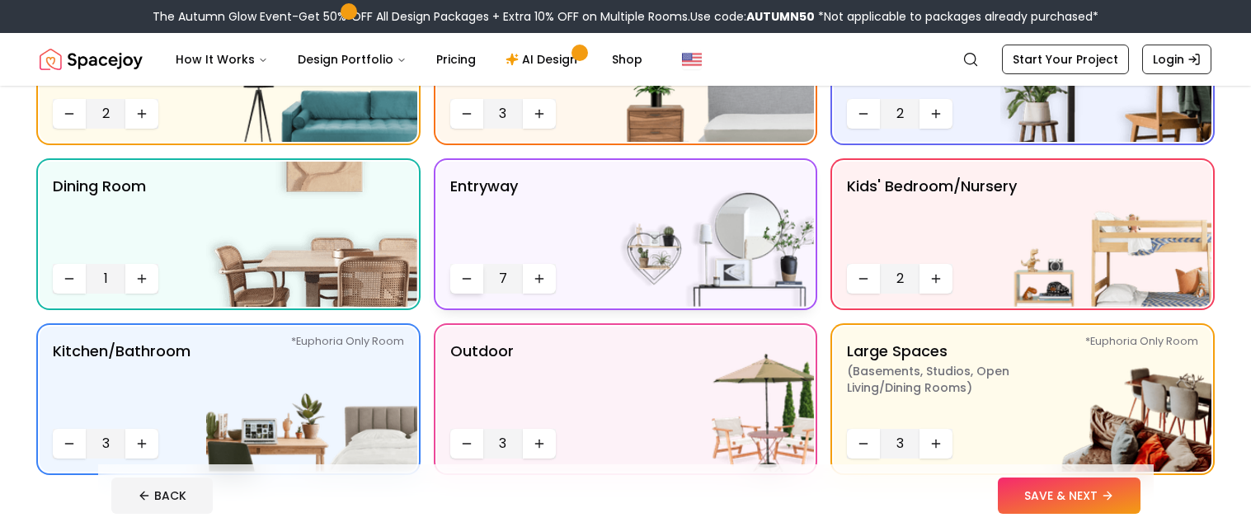
click at [460, 282] on icon "Decrease quantity" at bounding box center [466, 278] width 13 height 13
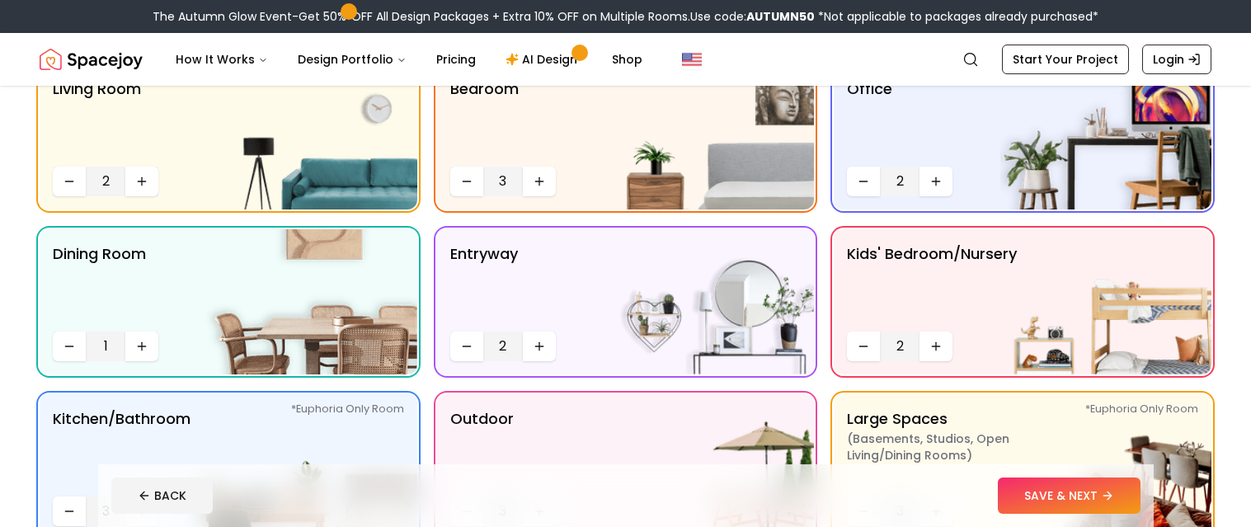
scroll to position [153, 0]
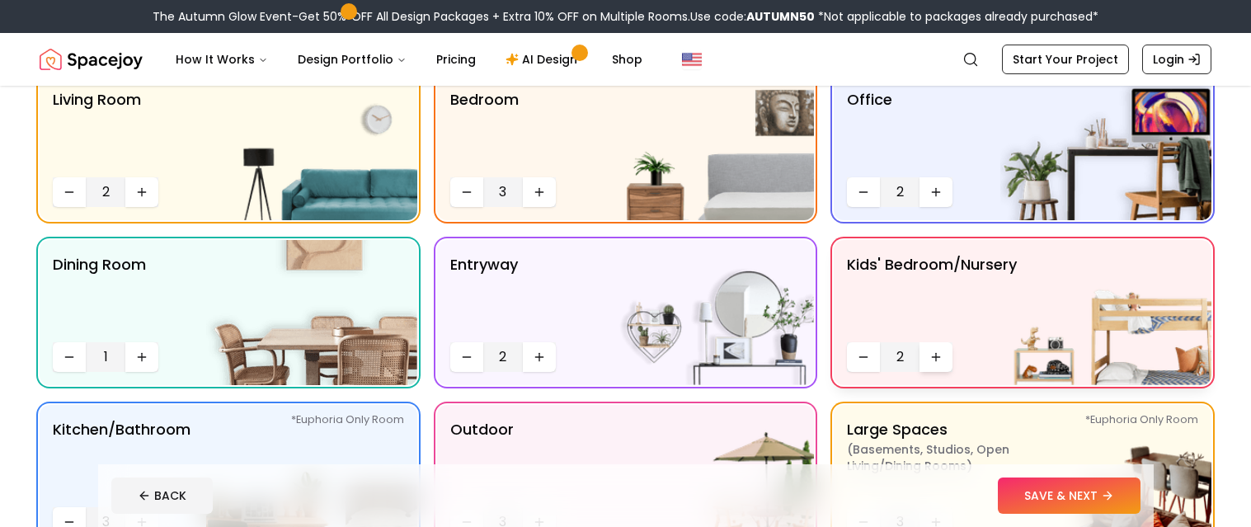
click at [933, 355] on icon "Increase quantity" at bounding box center [935, 356] width 13 height 13
click at [466, 190] on icon "Decrease quantity" at bounding box center [466, 192] width 13 height 13
click at [539, 195] on icon "Increase quantity" at bounding box center [539, 191] width 0 height 7
click at [1079, 494] on button "SAVE & NEXT" at bounding box center [1069, 495] width 143 height 36
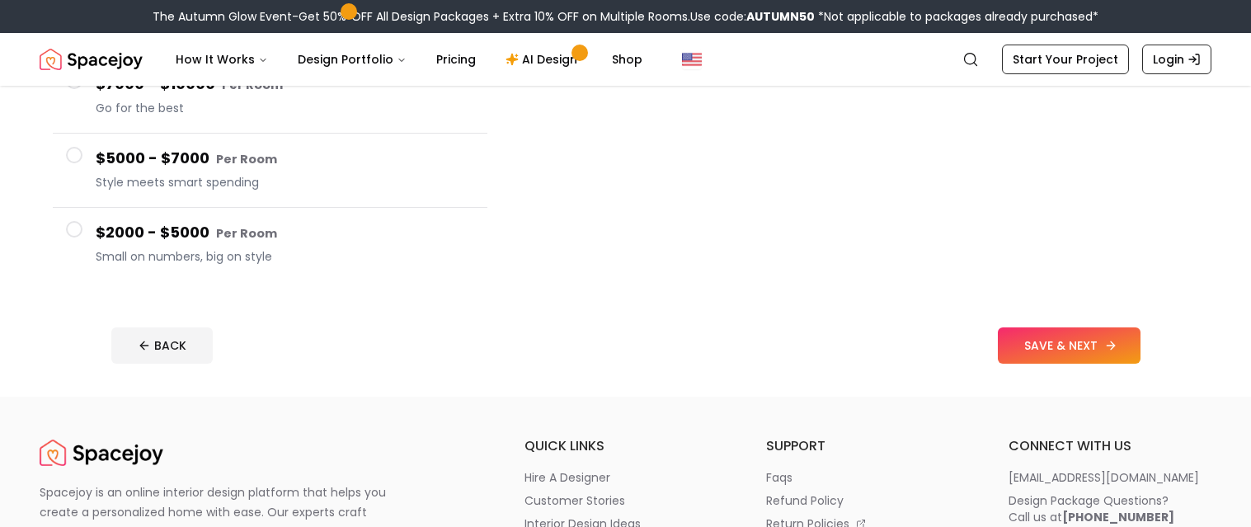
scroll to position [341, 0]
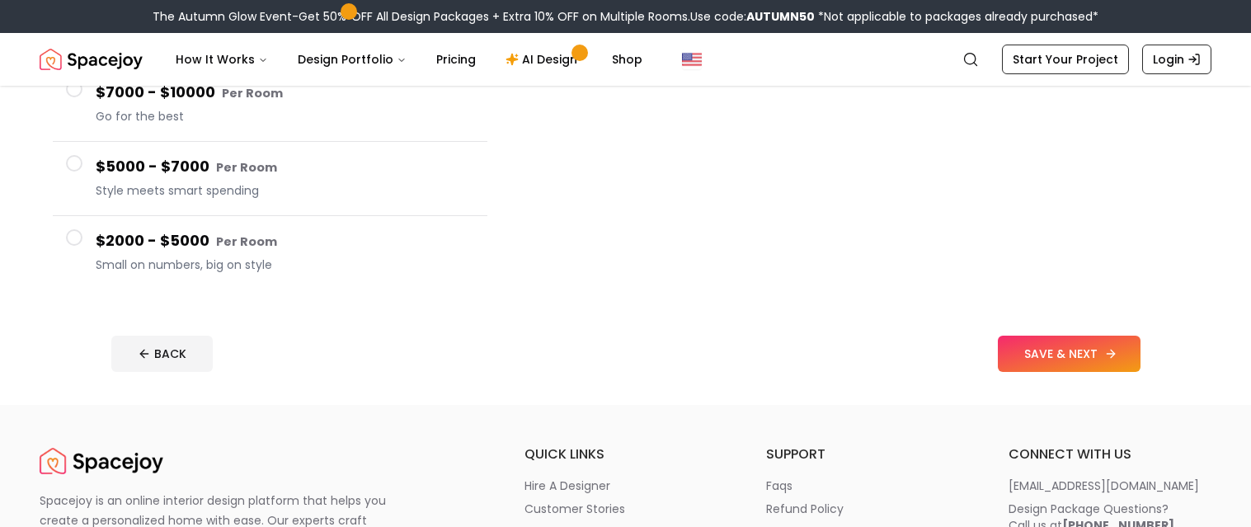
click at [1059, 341] on button "SAVE & NEXT" at bounding box center [1069, 354] width 143 height 36
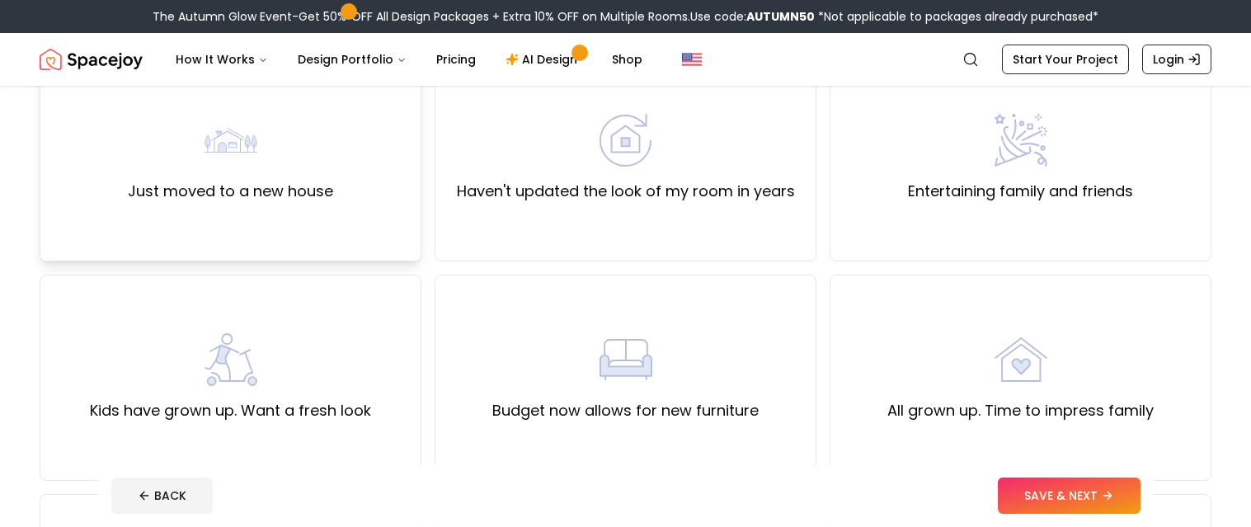
scroll to position [174, 0]
click at [591, 136] on div "Haven't updated the look of my room in years" at bounding box center [626, 156] width 338 height 89
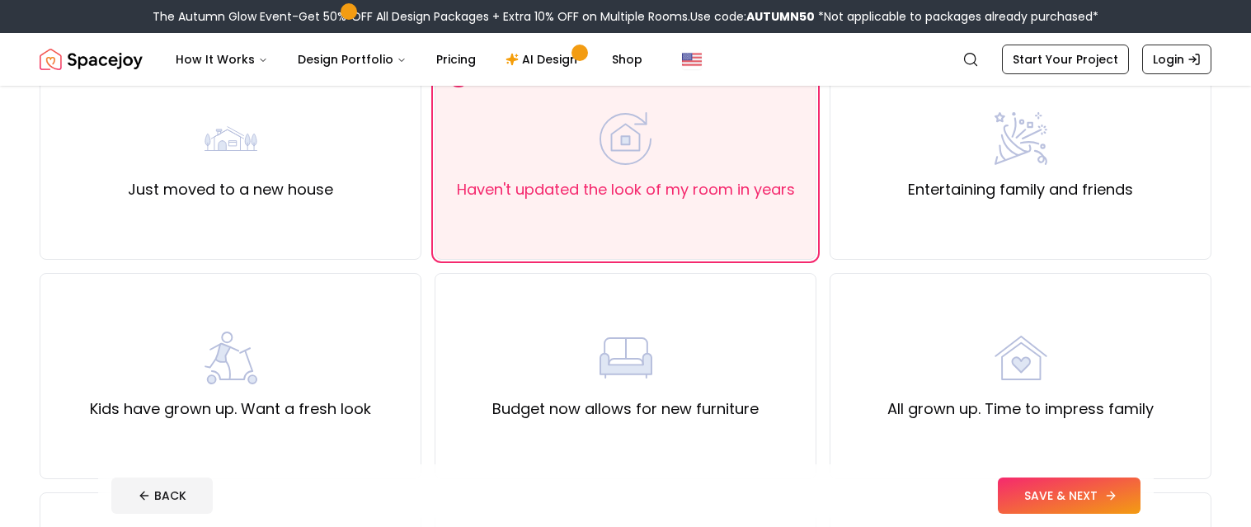
click at [1087, 485] on button "SAVE & NEXT" at bounding box center [1069, 495] width 143 height 36
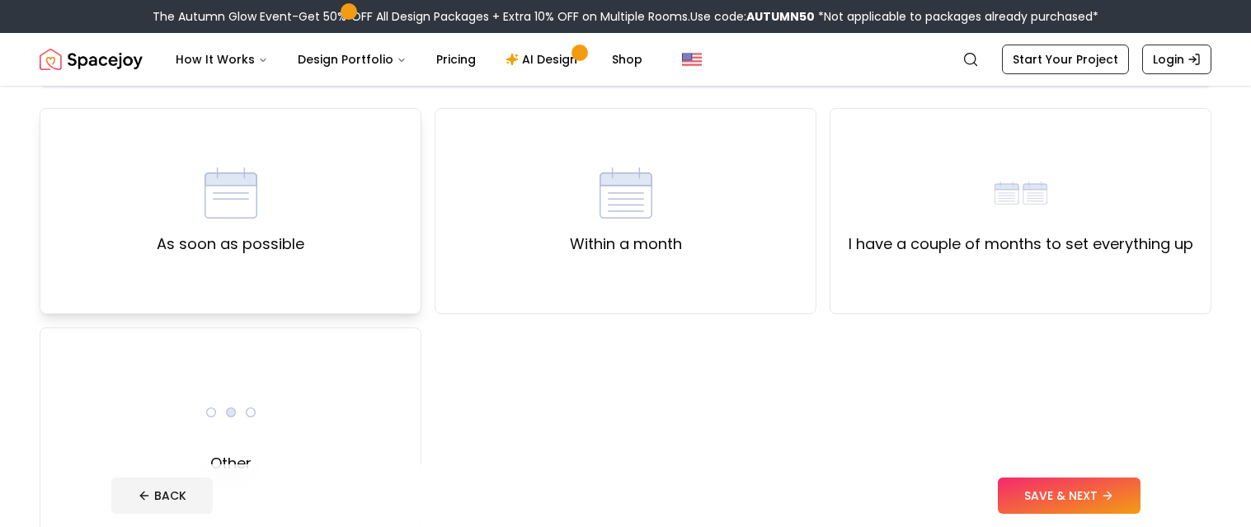
scroll to position [120, 0]
click at [361, 237] on div "As soon as possible" at bounding box center [231, 210] width 382 height 206
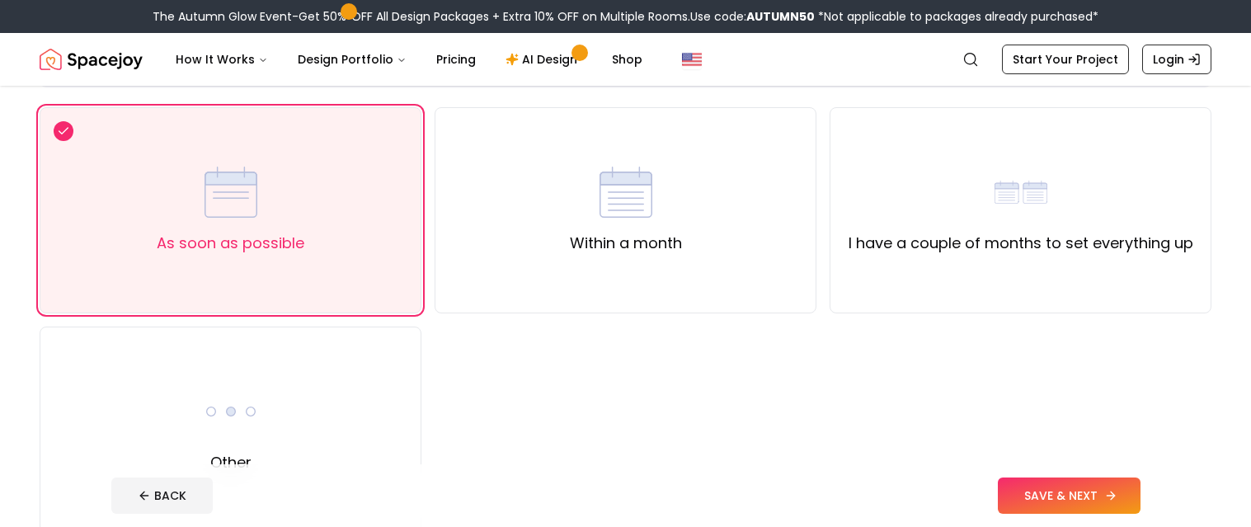
click at [1038, 509] on button "SAVE & NEXT" at bounding box center [1069, 495] width 143 height 36
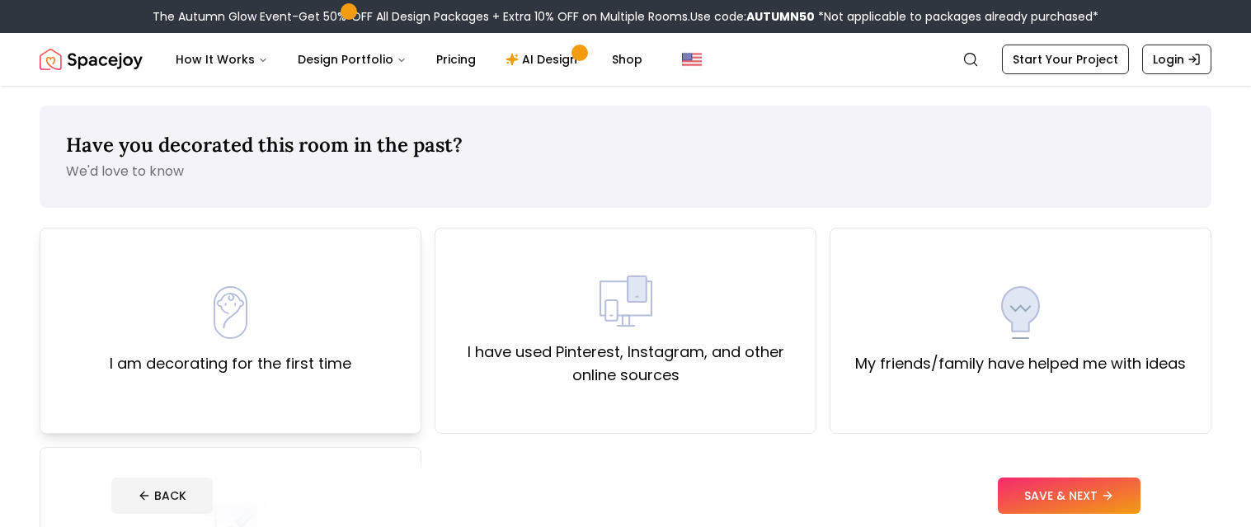
click at [313, 323] on div "I am decorating for the first time" at bounding box center [231, 330] width 242 height 89
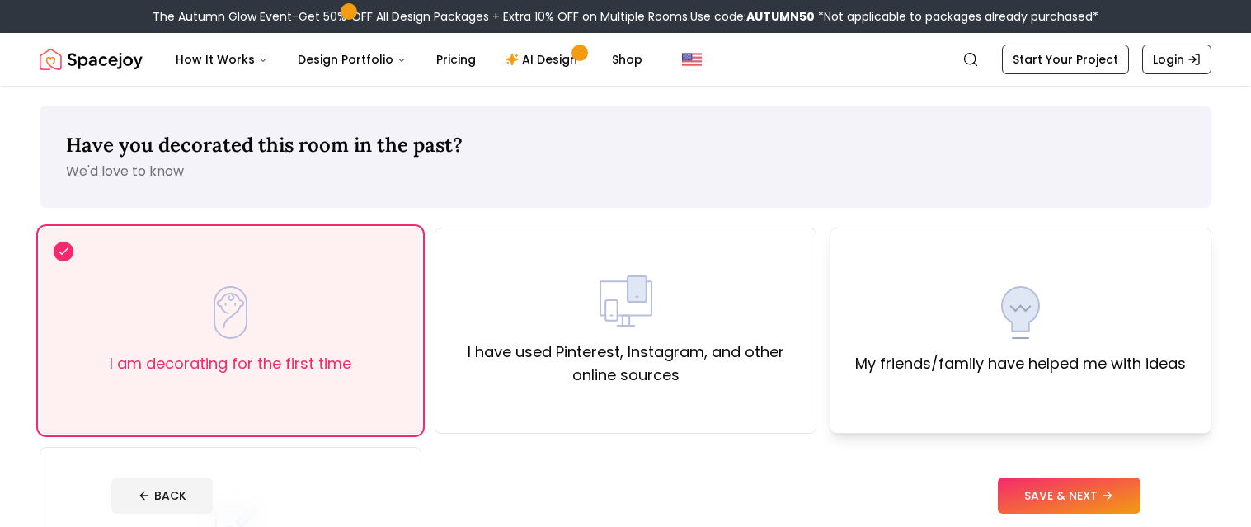
click at [1054, 364] on label "My friends/family have helped me with ideas" at bounding box center [1020, 363] width 331 height 23
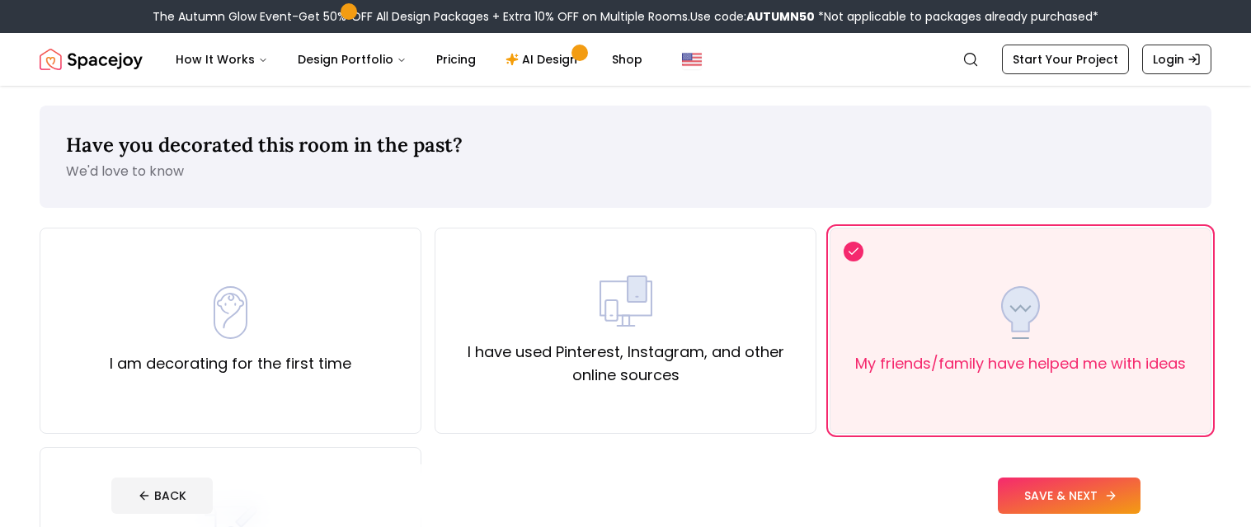
click at [1055, 502] on button "SAVE & NEXT" at bounding box center [1069, 495] width 143 height 36
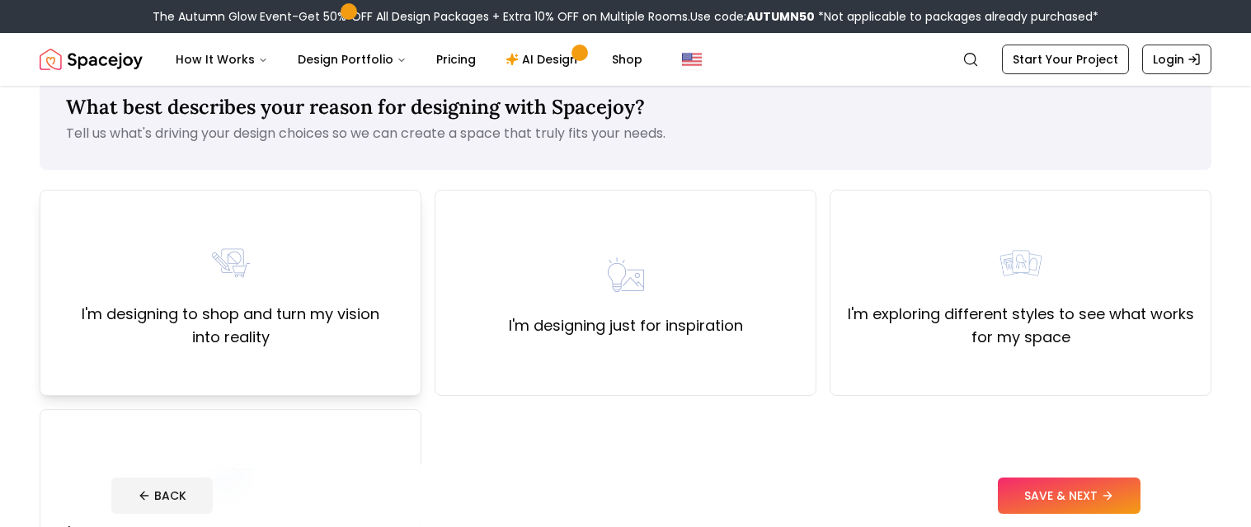
scroll to position [42, 0]
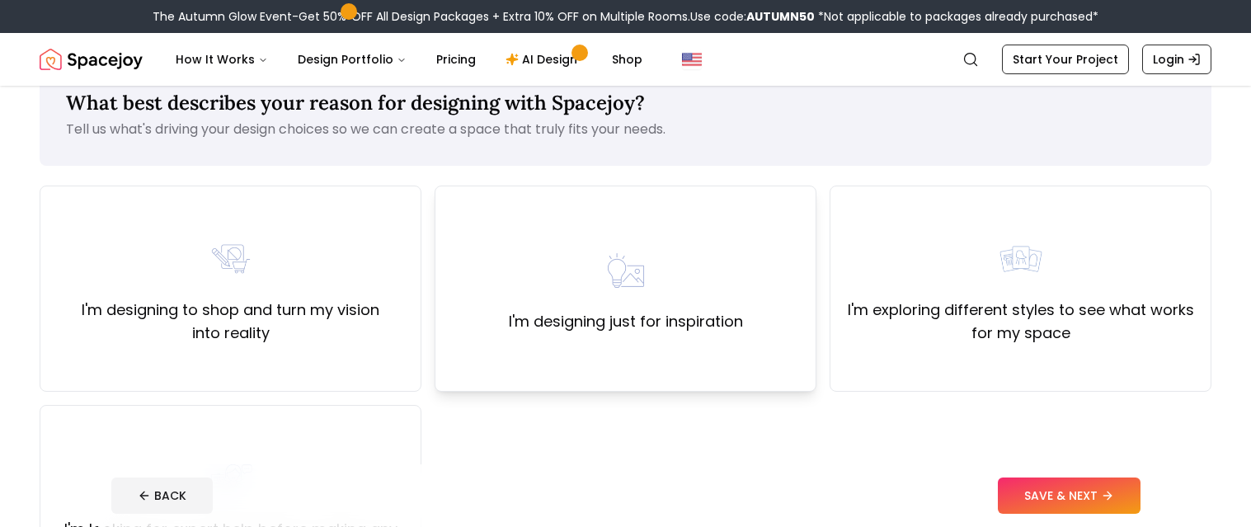
click at [589, 323] on label "I'm designing just for inspiration" at bounding box center [626, 321] width 234 height 23
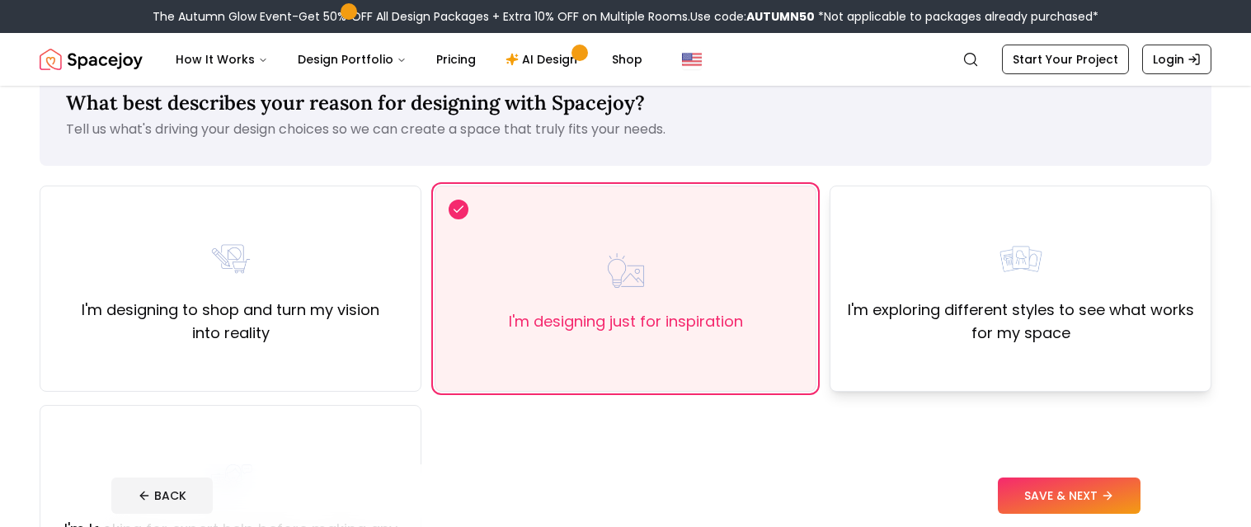
click at [1058, 313] on label "I'm exploring different styles to see what works for my space" at bounding box center [1021, 321] width 354 height 46
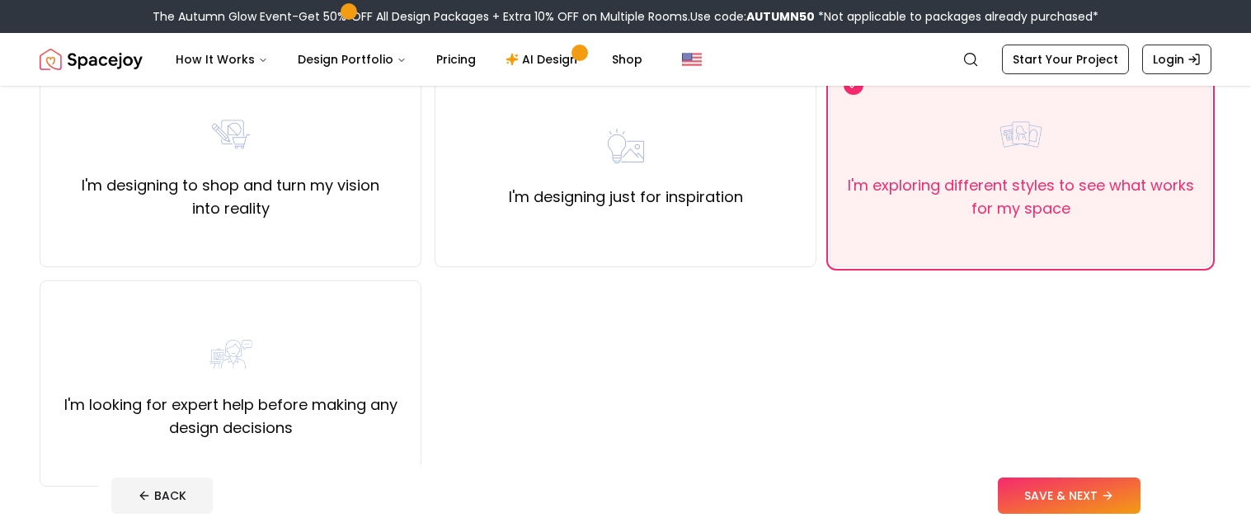
scroll to position [188, 0]
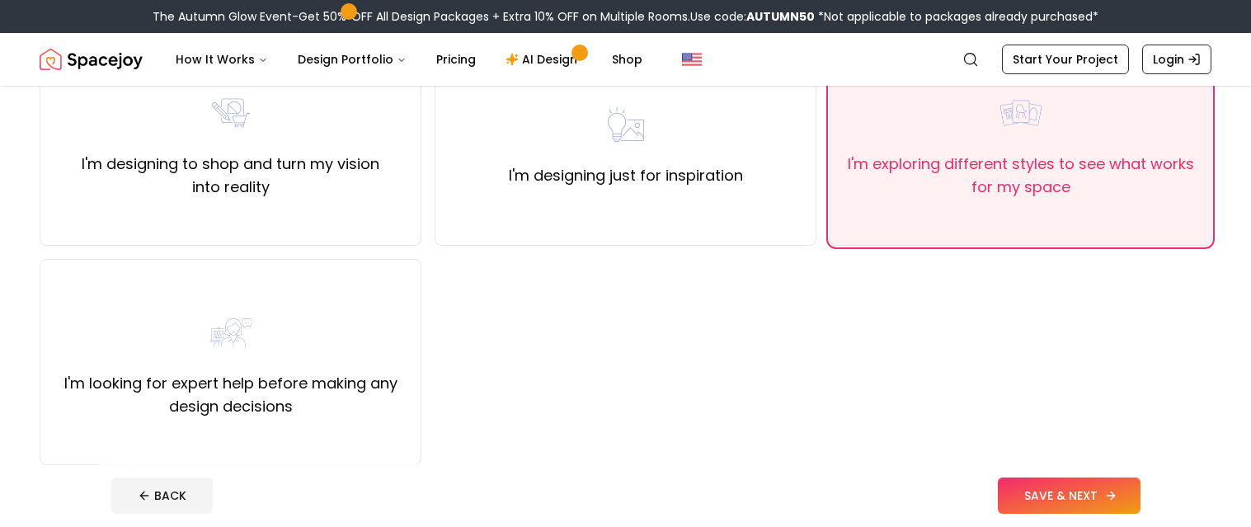
click at [1016, 496] on button "SAVE & NEXT" at bounding box center [1069, 495] width 143 height 36
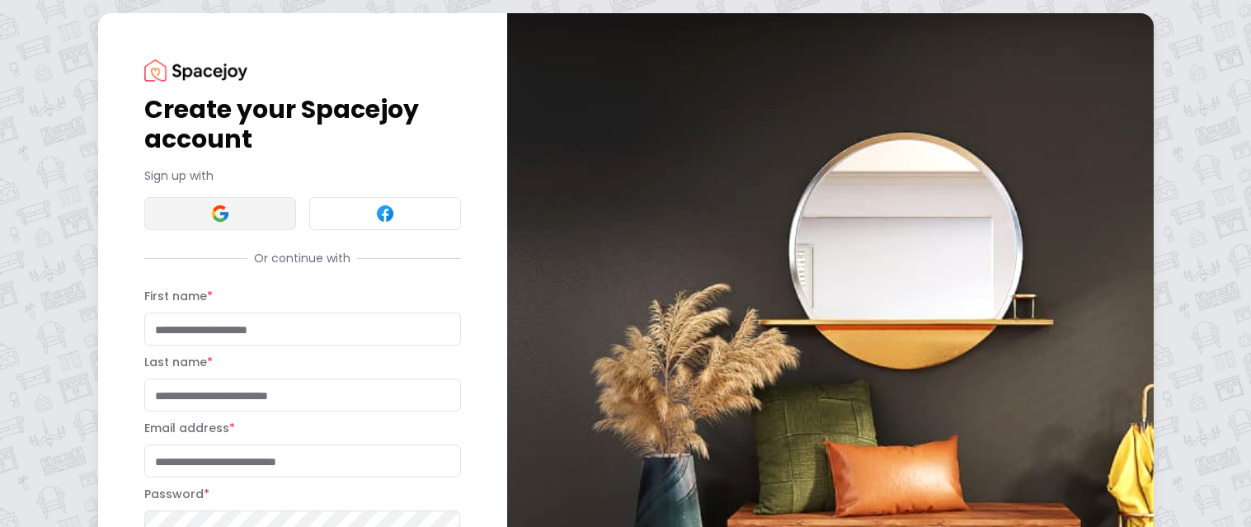
click at [251, 222] on button at bounding box center [220, 213] width 152 height 33
click at [166, 335] on input "First name *" at bounding box center [302, 329] width 317 height 33
type input "*******"
click at [180, 396] on input "Last name *" at bounding box center [302, 394] width 317 height 33
type input "***"
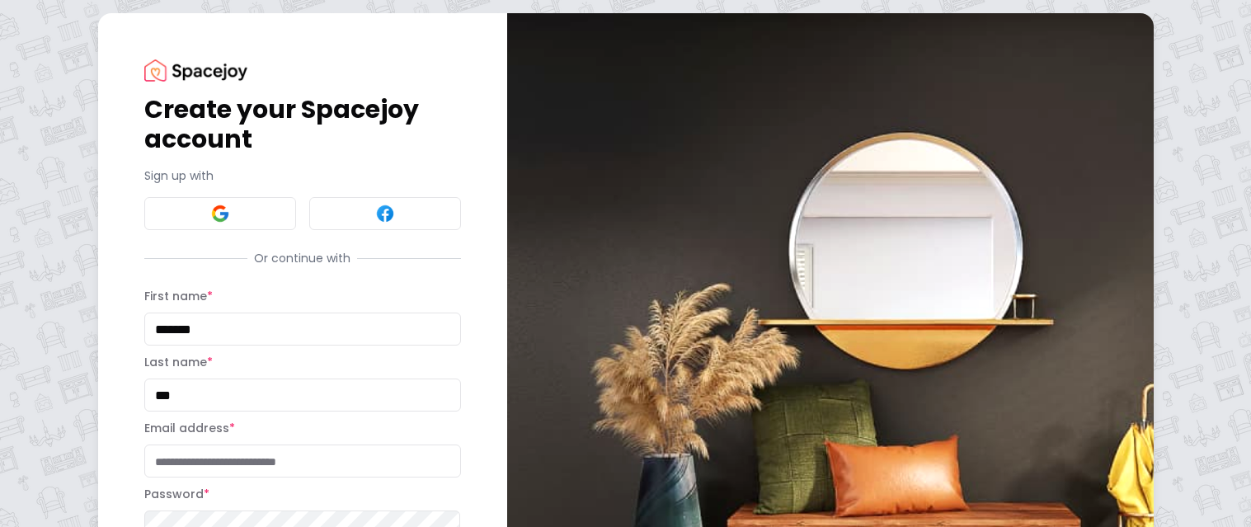
click at [188, 459] on input "Email address *" at bounding box center [302, 460] width 317 height 33
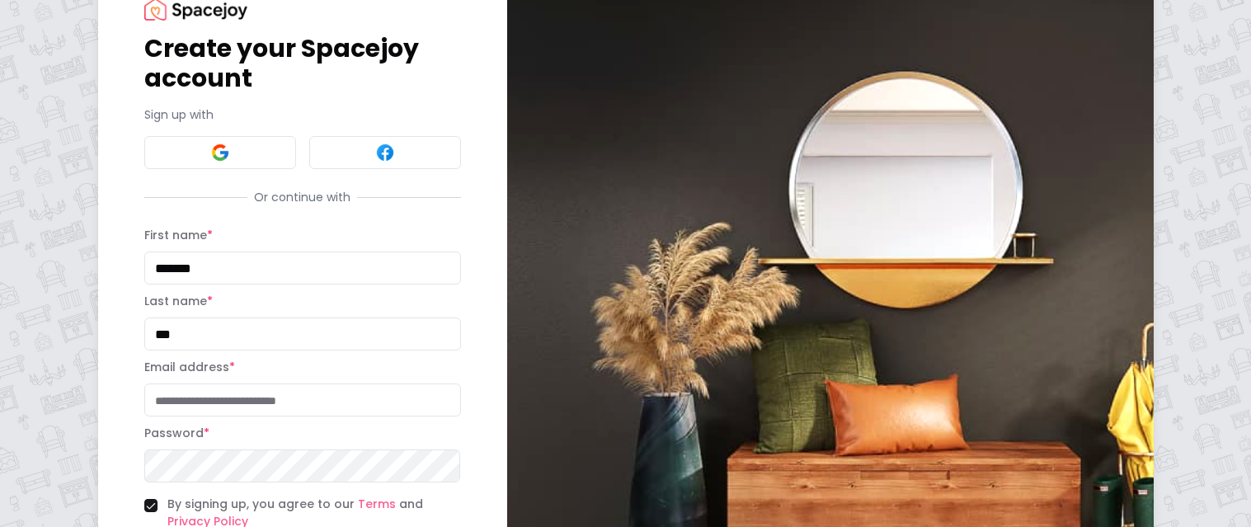
scroll to position [63, 0]
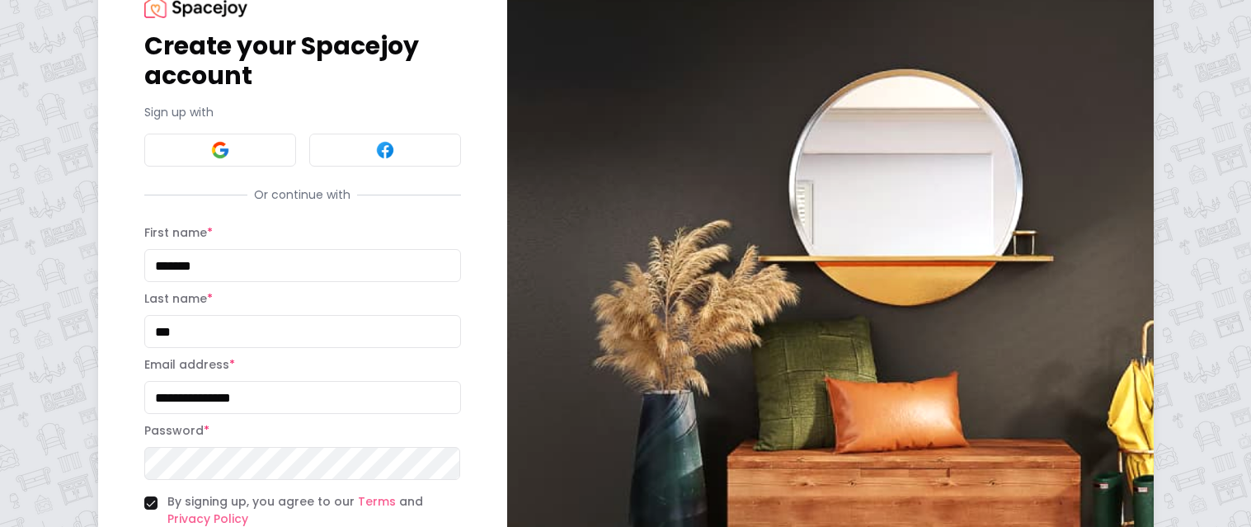
type input "**********"
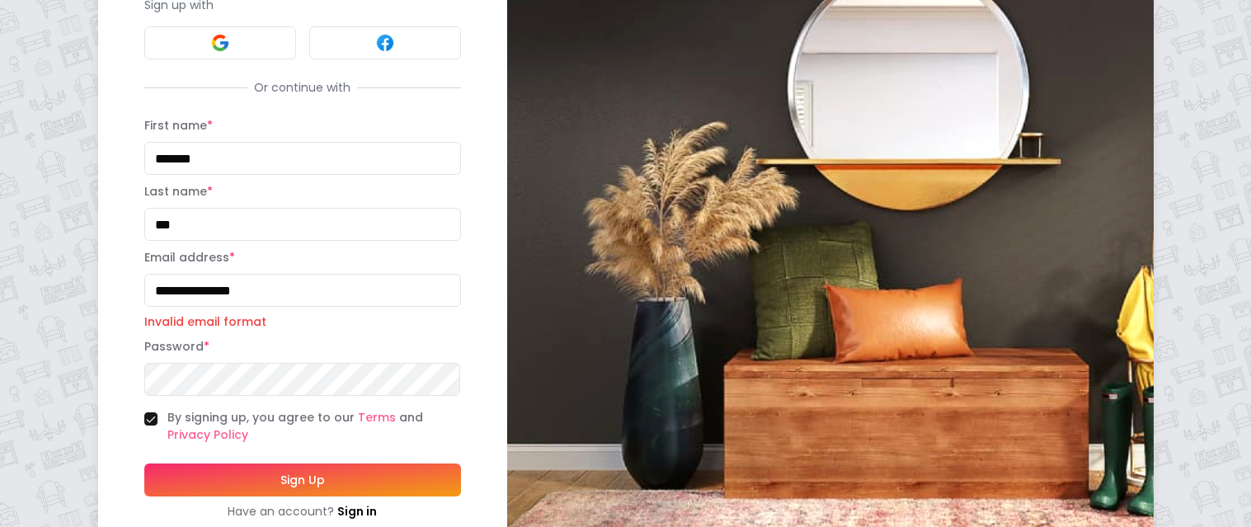
scroll to position [222, 0]
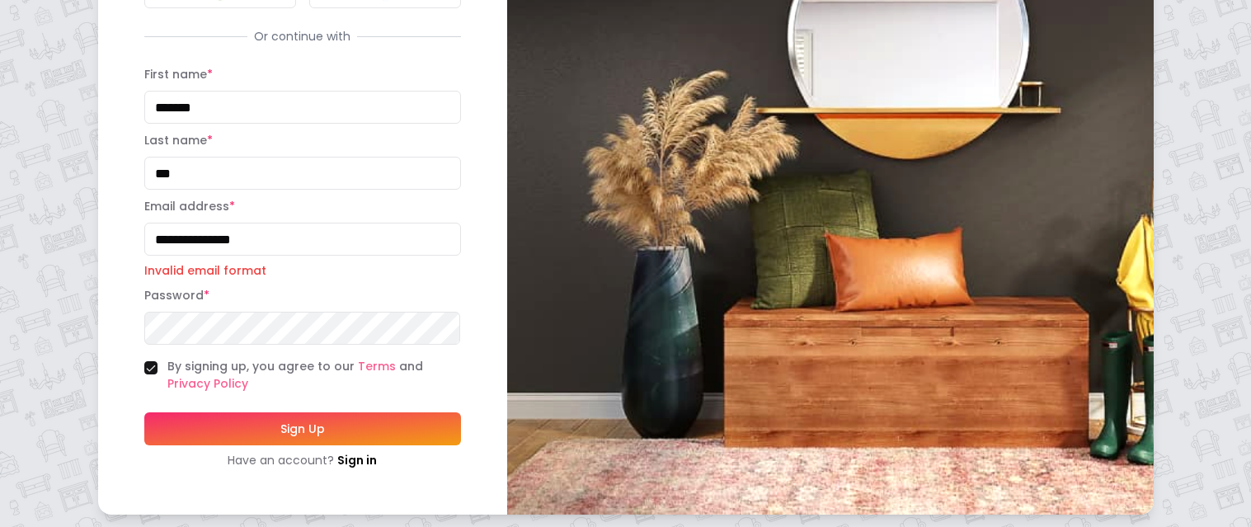
click at [234, 437] on button "Sign Up" at bounding box center [302, 428] width 317 height 33
click at [275, 425] on button "Sign Up" at bounding box center [302, 428] width 317 height 33
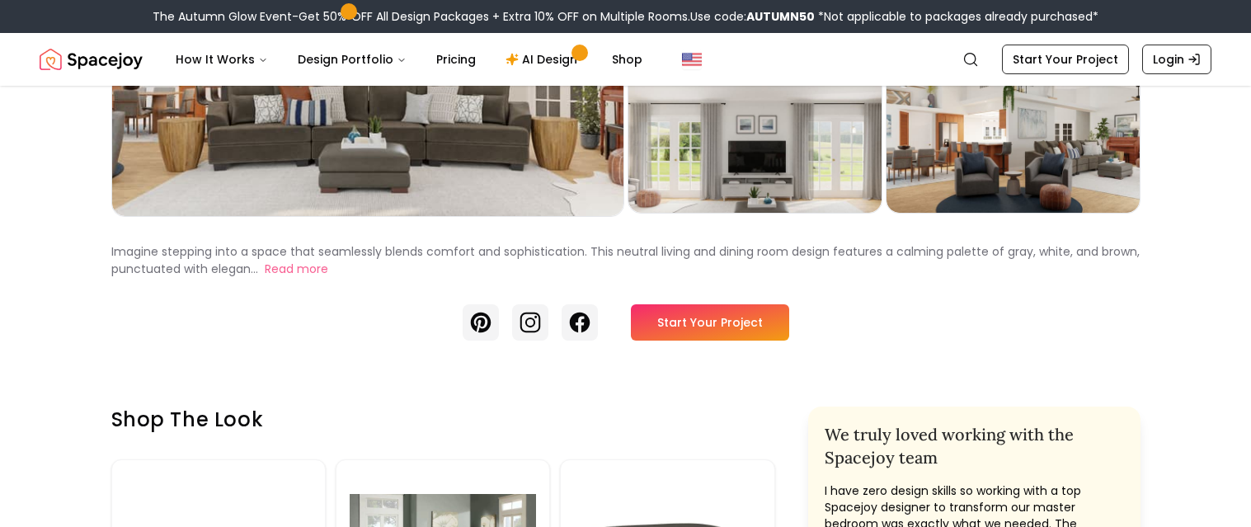
scroll to position [311, 0]
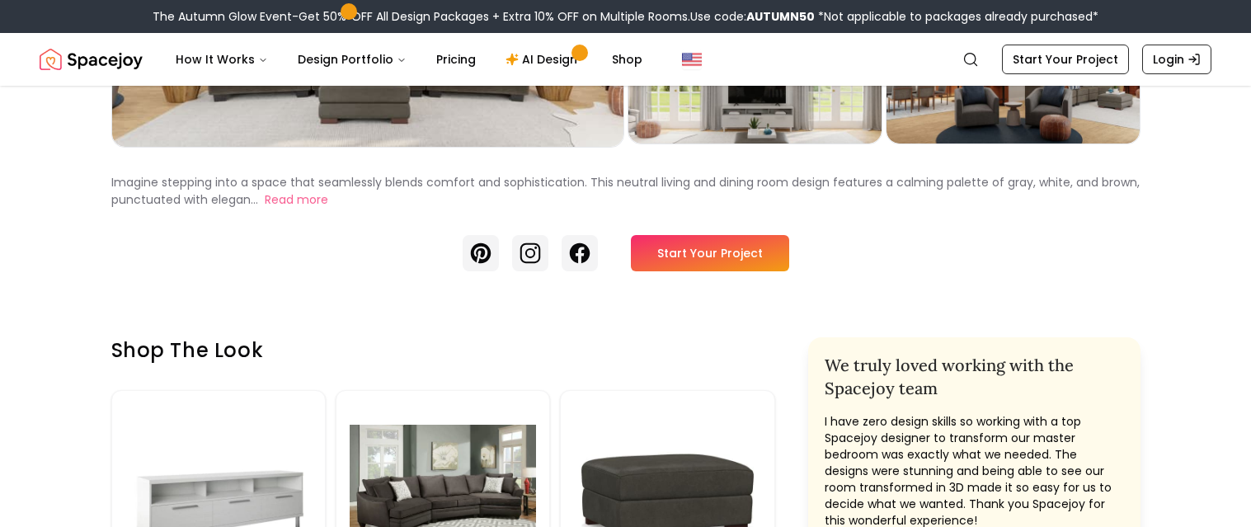
click at [673, 236] on link "Start Your Project" at bounding box center [710, 253] width 158 height 36
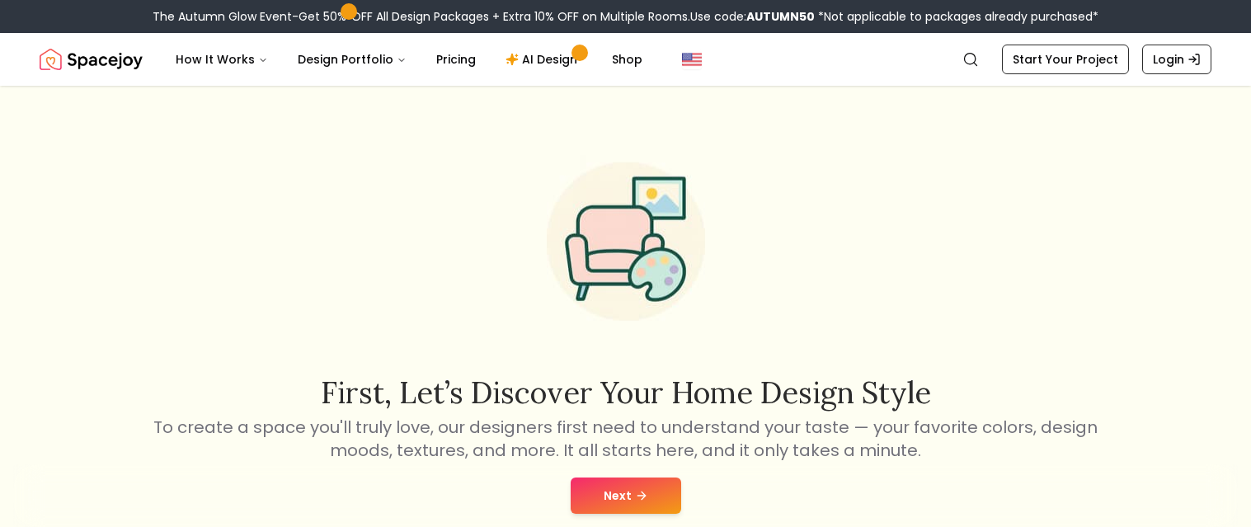
click at [615, 498] on button "Next" at bounding box center [626, 495] width 110 height 36
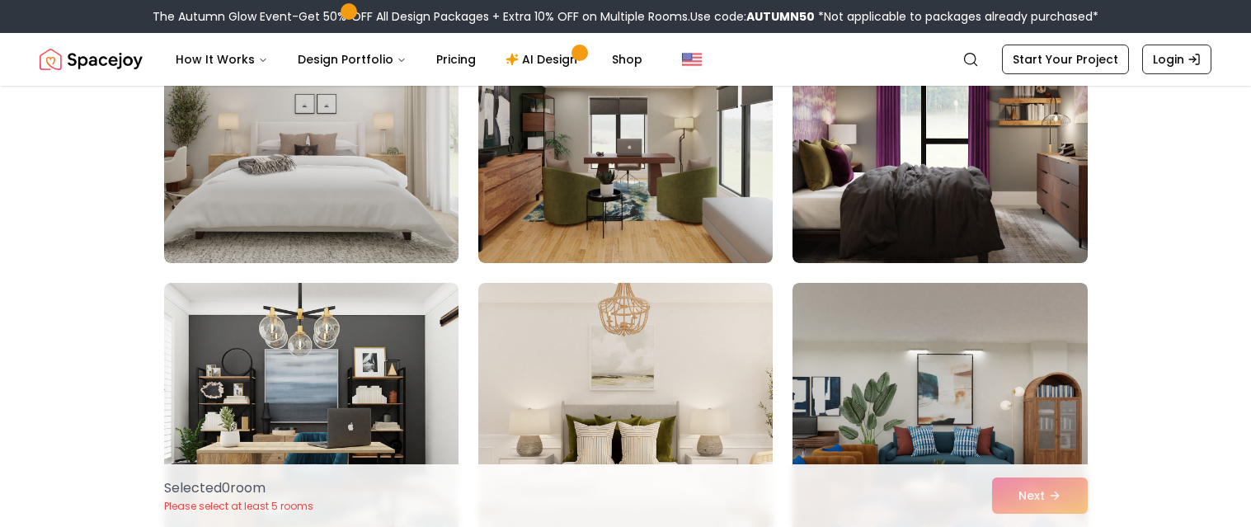
scroll to position [510, 0]
